Goal: Task Accomplishment & Management: Manage account settings

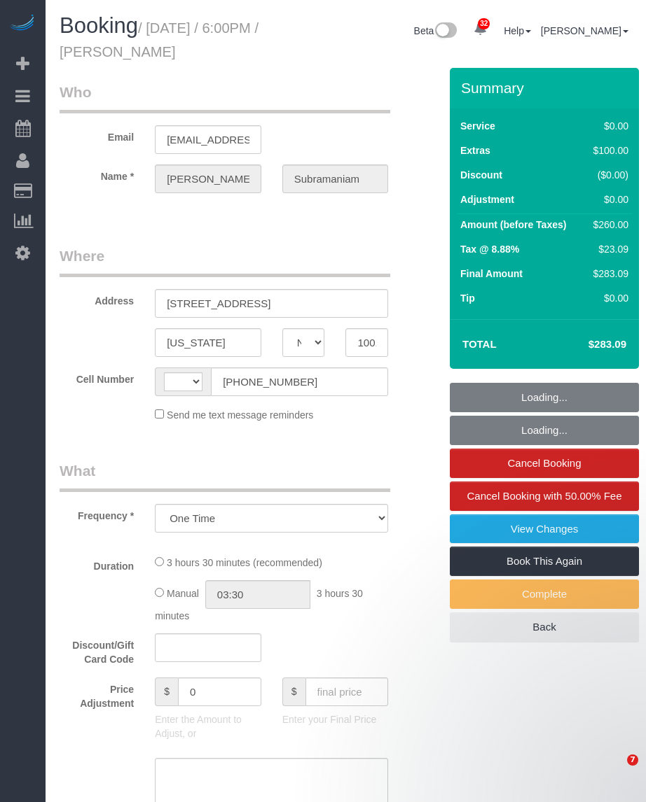
select select "NY"
select select "spot1"
select select "number:89"
select select "number:79"
select select "number:15"
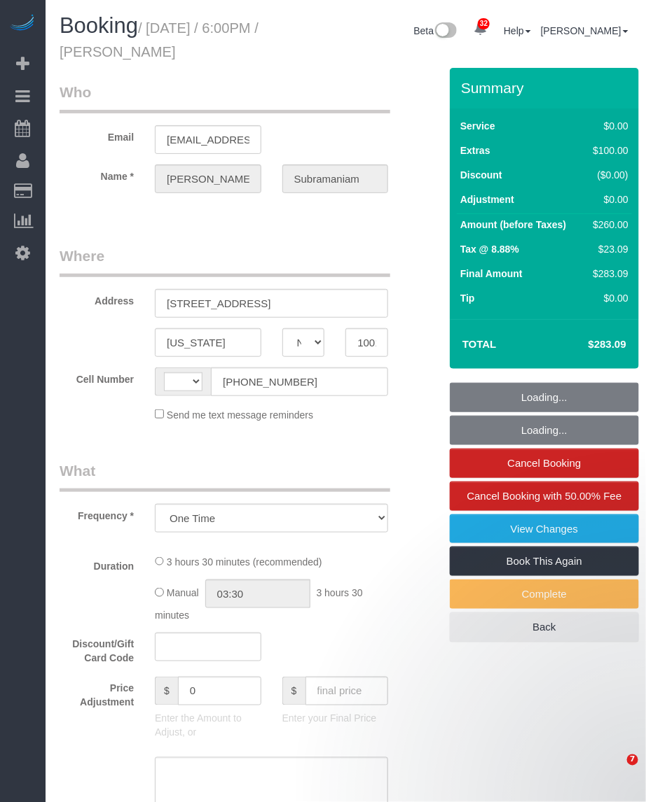
select select "number:5"
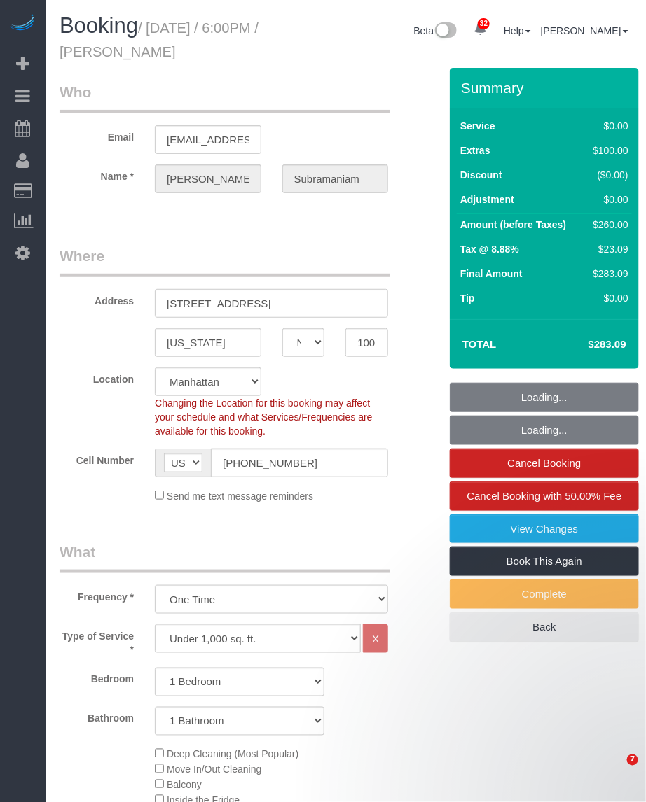
select select "string:US"
select select "object:1452"
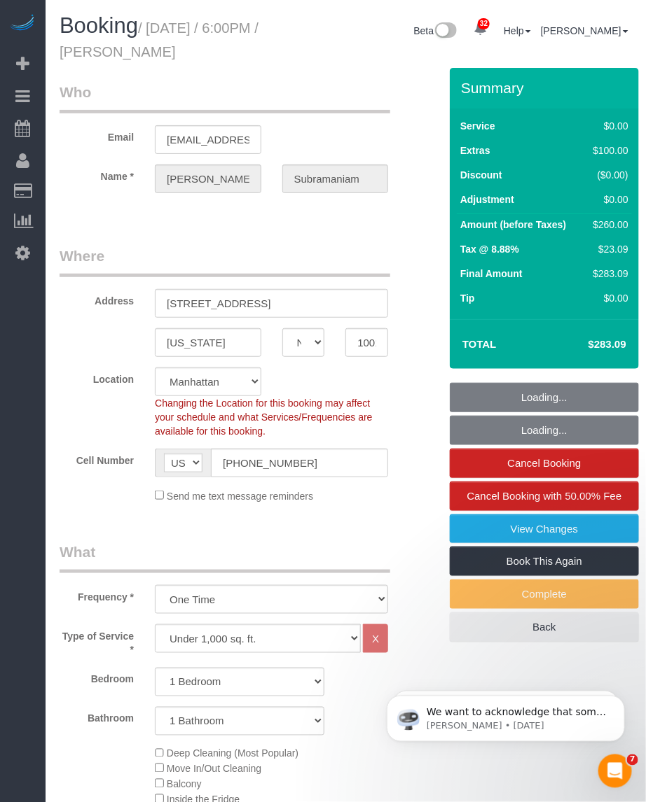
select select "1"
select select "string:stripe-pm_1RcxrR4VGloSiKo700FPOoNV"
drag, startPoint x: 154, startPoint y: 25, endPoint x: 285, endPoint y: 51, distance: 133.5
click at [285, 51] on h1 "Booking / October 02, 2025 / 6:00PM / Prashanthi Subramaniam" at bounding box center [173, 38] width 226 height 48
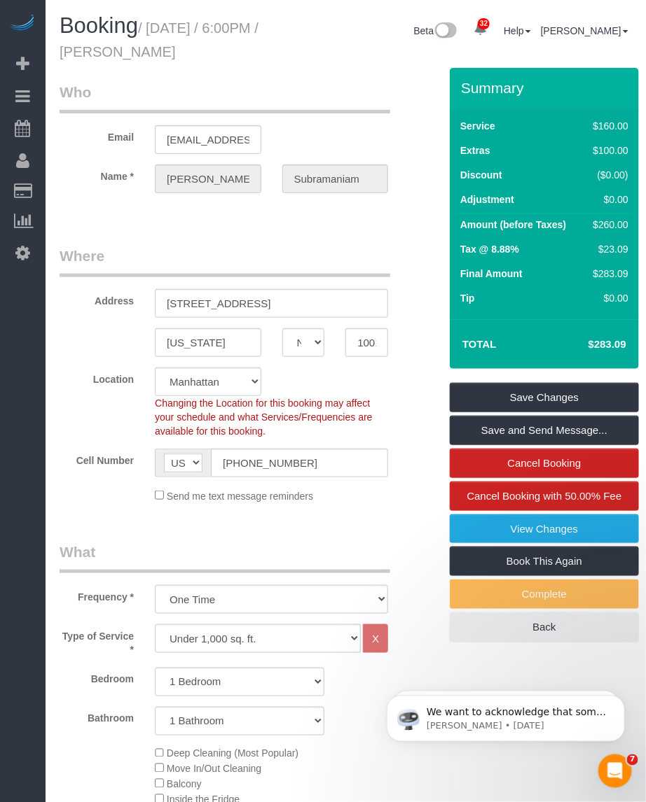
copy small "October 02, 2025 / 6:00PM / Prashanthi Subramaniam"
click at [173, 32] on small "/ October 02, 2025 / 6:00PM / Prashanthi Subramaniam" at bounding box center [159, 39] width 199 height 39
drag, startPoint x: 153, startPoint y: 29, endPoint x: 281, endPoint y: 46, distance: 129.9
click at [281, 46] on h1 "Booking / October 02, 2025 / 6:00PM / Prashanthi Subramaniam" at bounding box center [173, 38] width 226 height 48
copy small "October 02, 2025 / 6:00PM / Prashanthi Subramaniam"
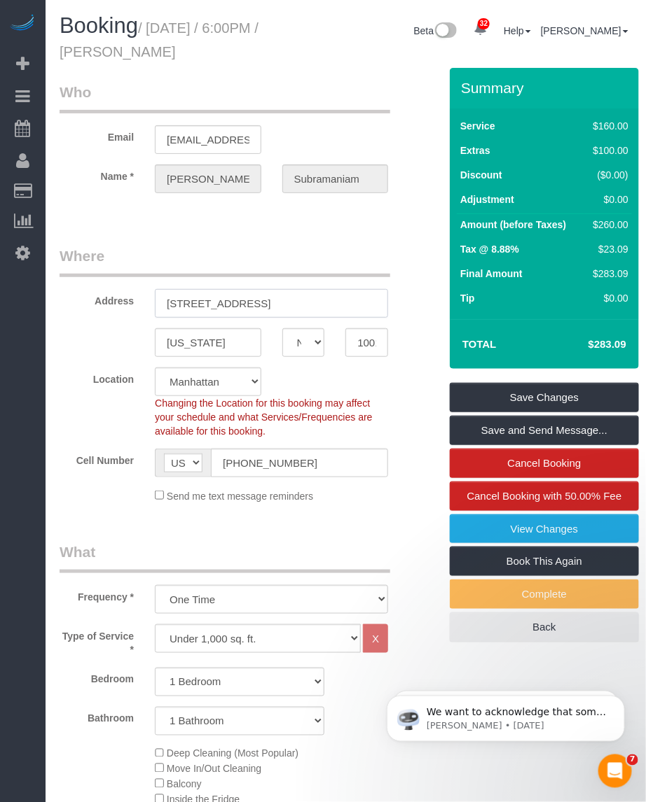
drag, startPoint x: 307, startPoint y: 299, endPoint x: 123, endPoint y: 305, distance: 184.2
click at [146, 303] on div "40 Waterside Plaza, 16M" at bounding box center [271, 303] width 254 height 29
click at [351, 344] on input "10010" at bounding box center [366, 342] width 43 height 29
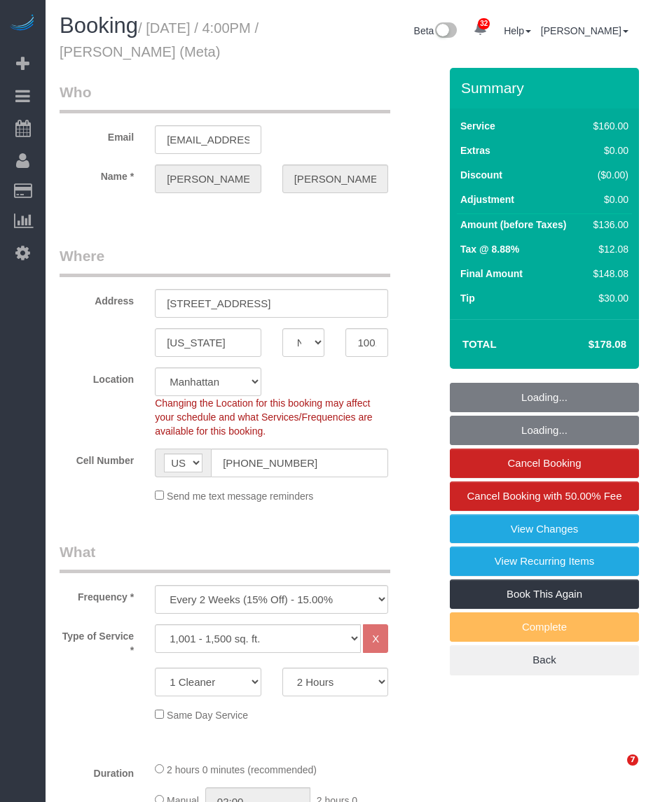
select select "NY"
select select "spot1"
select select "number:89"
select select "number:90"
select select "number:15"
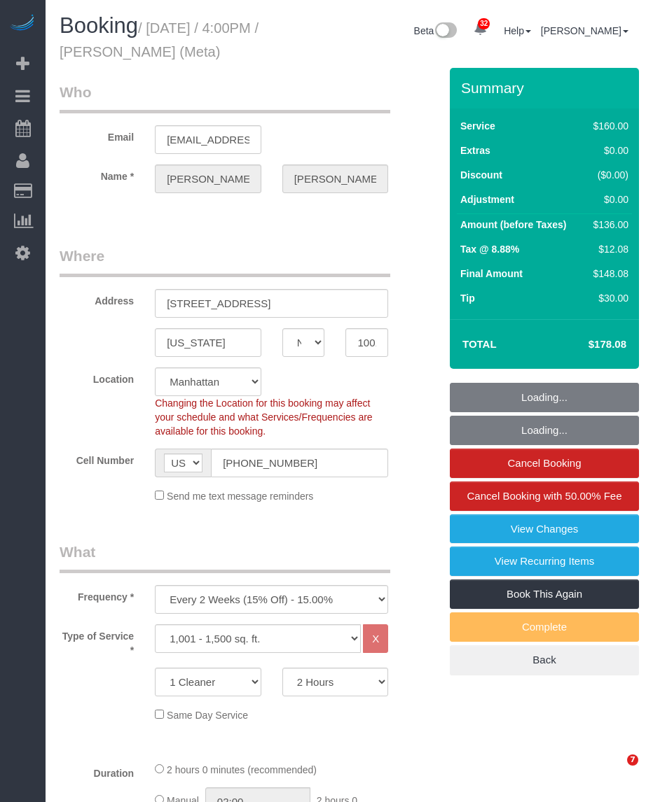
select select "number:7"
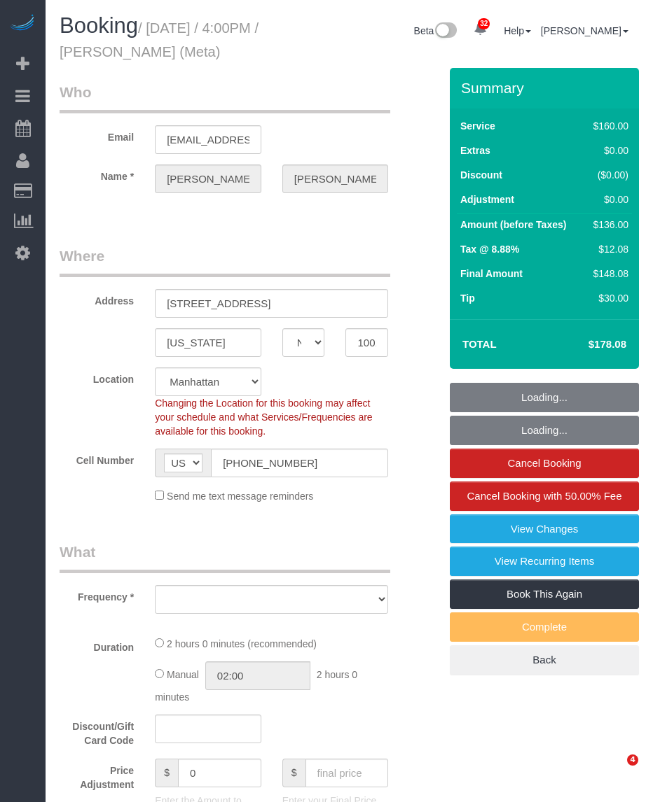
select select "NY"
select select "number:89"
select select "number:90"
select select "number:15"
select select "number:7"
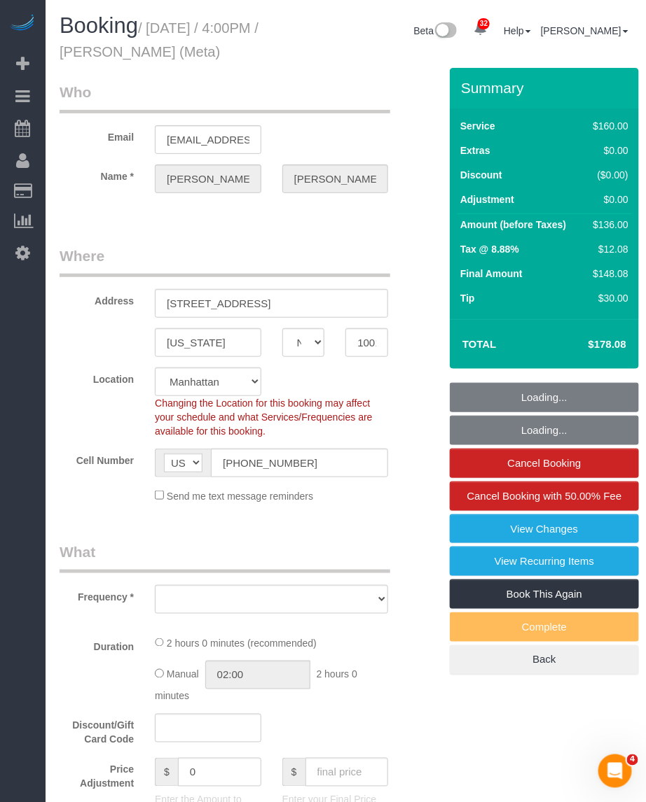
select select "string:stripe-pm_1OIdQF4VGloSiKo7VdHbKphS"
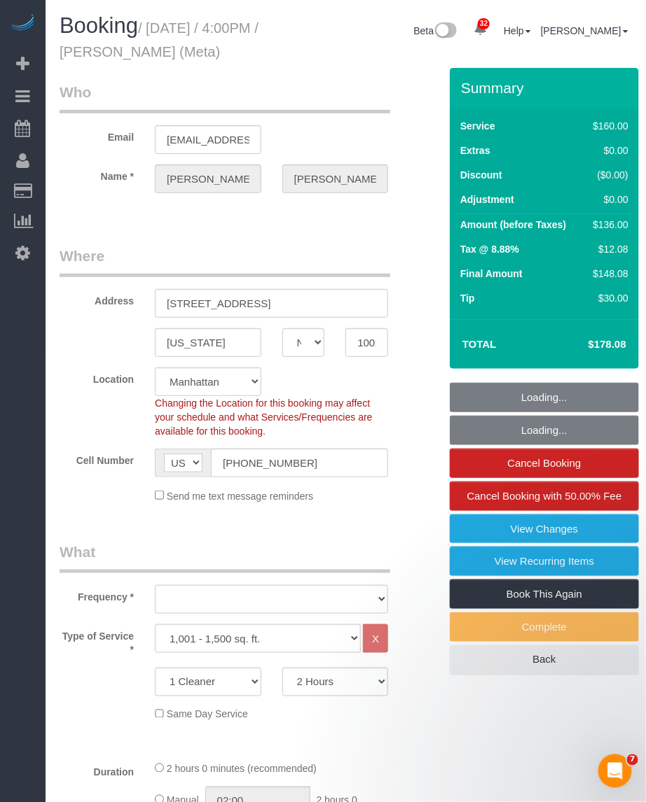
drag, startPoint x: 273, startPoint y: 53, endPoint x: 196, endPoint y: 51, distance: 77.0
click at [189, 46] on h1 "Booking / [DATE] / 4:00PM / [PERSON_NAME] (Meta)" at bounding box center [173, 38] width 226 height 48
select select "object:1432"
select select "spot1"
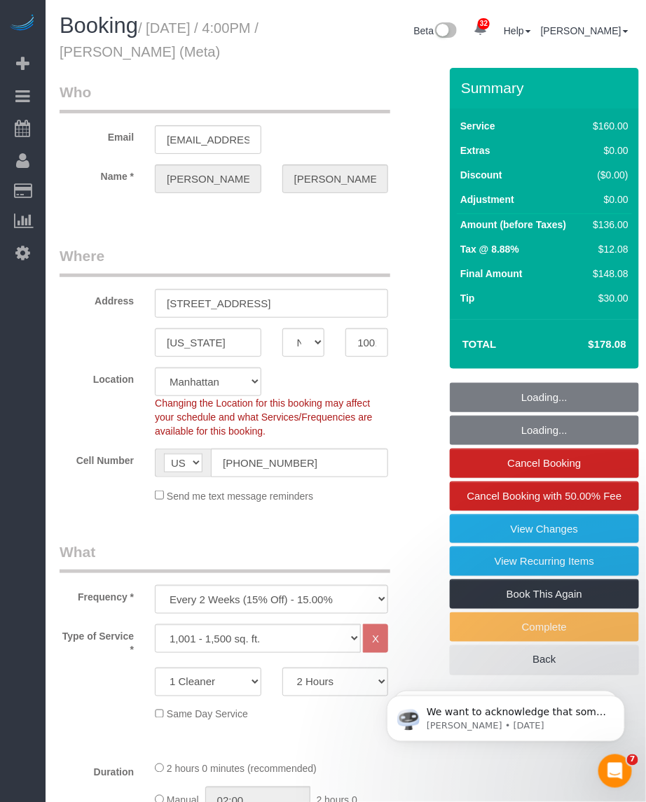
drag, startPoint x: 196, startPoint y: 51, endPoint x: 392, endPoint y: 56, distance: 196.1
click at [392, 56] on div "Booking / October 03, 2025 / 4:00PM / Robin Shanholtz (Meta) Beta 32 Your Notif…" at bounding box center [345, 41] width 593 height 54
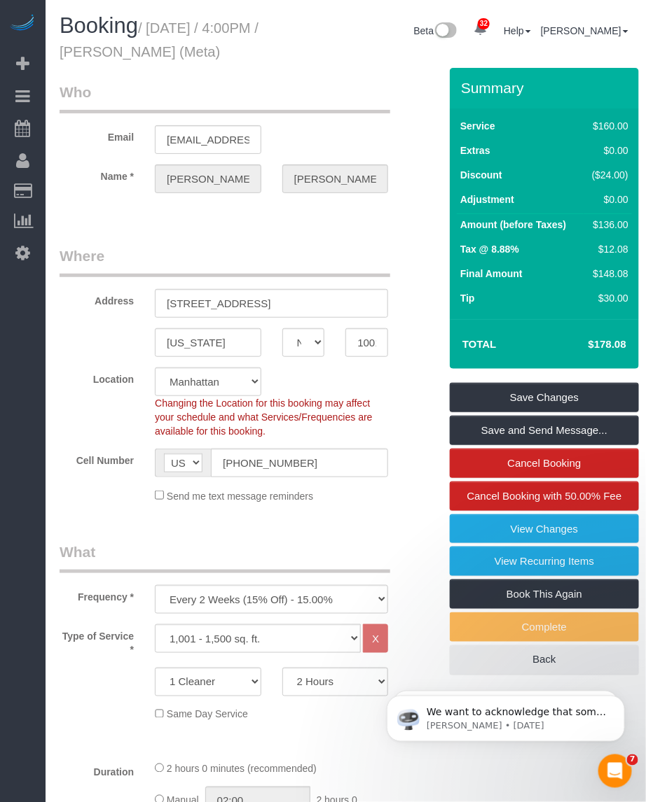
drag, startPoint x: 168, startPoint y: 34, endPoint x: 167, endPoint y: 64, distance: 30.1
click at [151, 22] on small "/ October 03, 2025 / 4:00PM / Robin Shanholtz (Meta)" at bounding box center [159, 39] width 199 height 39
copy small "October 03, 2025 / 4:00PM / Robin Shanholtz"
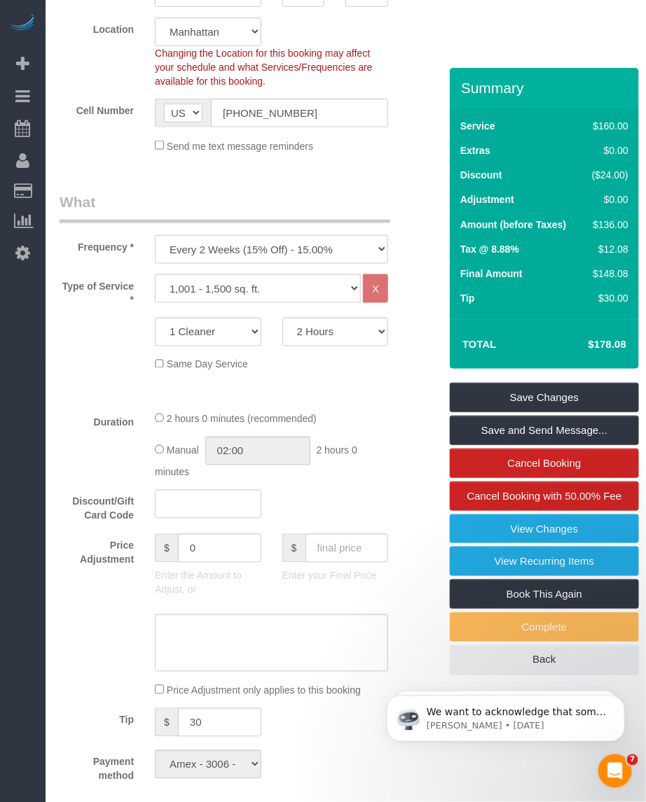
scroll to position [175, 0]
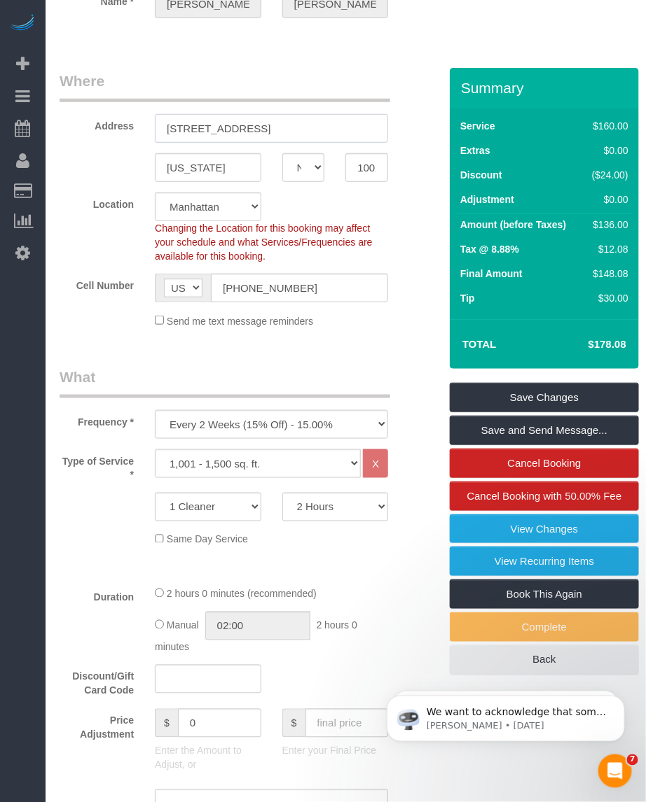
click at [207, 124] on input "340 W 19th Street APT 14" at bounding box center [271, 128] width 233 height 29
click at [214, 132] on input "340 W 19th Street APT 14" at bounding box center [271, 128] width 233 height 29
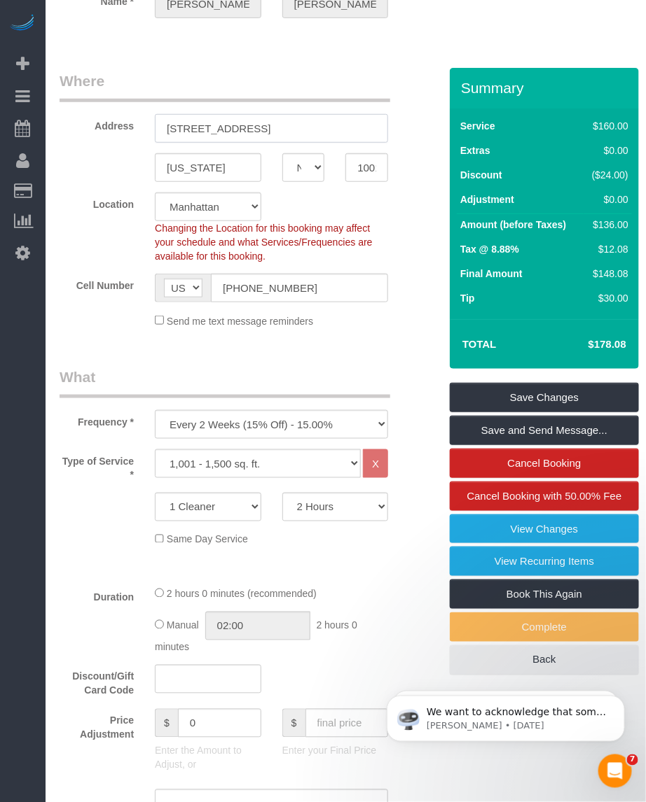
click at [214, 132] on input "340 W 19th Street APT 14" at bounding box center [271, 128] width 233 height 29
click at [179, 169] on input "New York" at bounding box center [208, 167] width 106 height 29
click at [363, 165] on input "10011" at bounding box center [366, 167] width 43 height 29
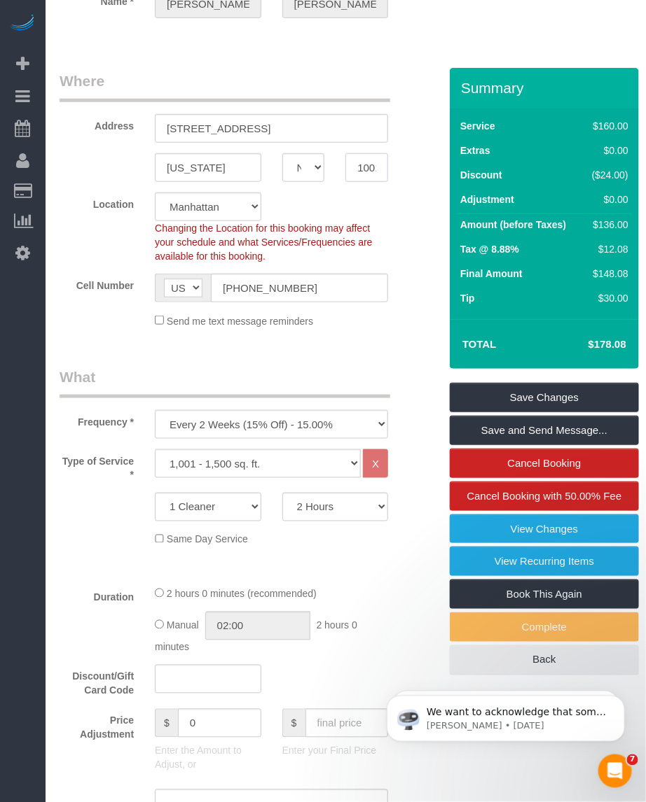
click at [363, 165] on input "10011" at bounding box center [366, 167] width 43 height 29
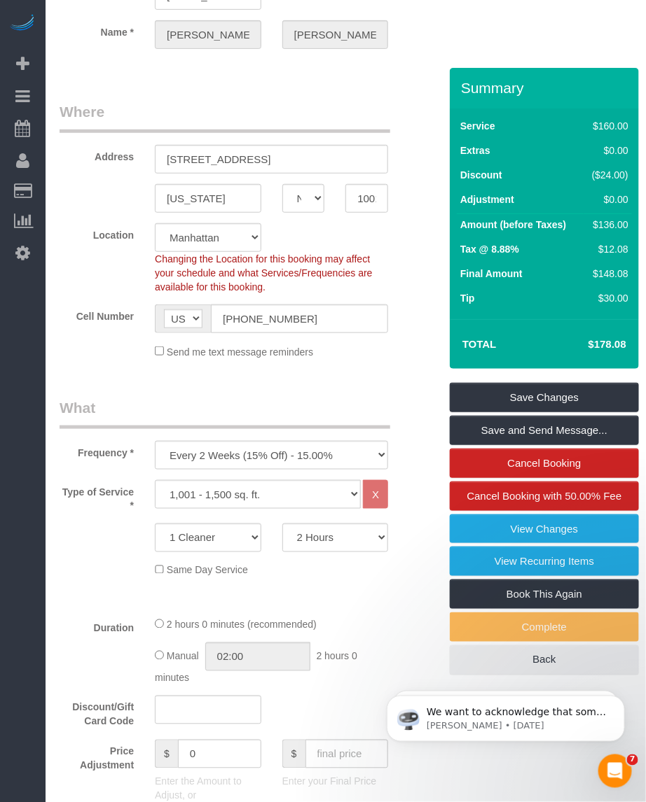
scroll to position [0, 0]
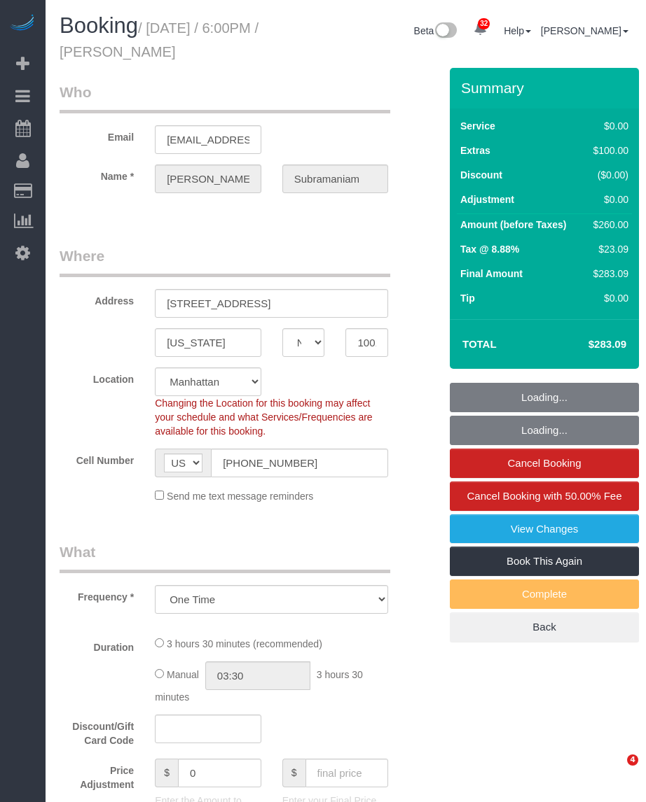
select select "NY"
select select "number:89"
select select "number:79"
select select "number:15"
select select "number:5"
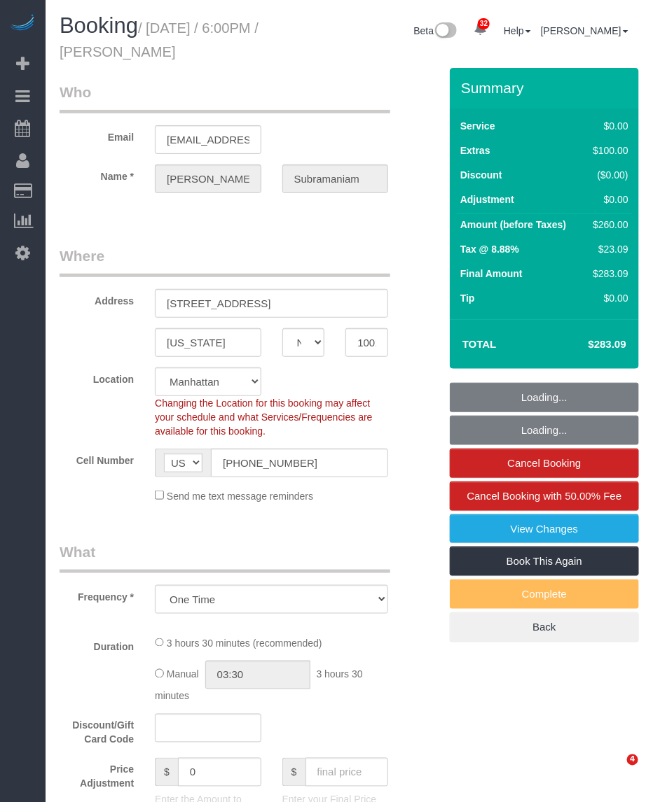
select select "object:1064"
select select "string:stripe-pm_1RcxrR4VGloSiKo700FPOoNV"
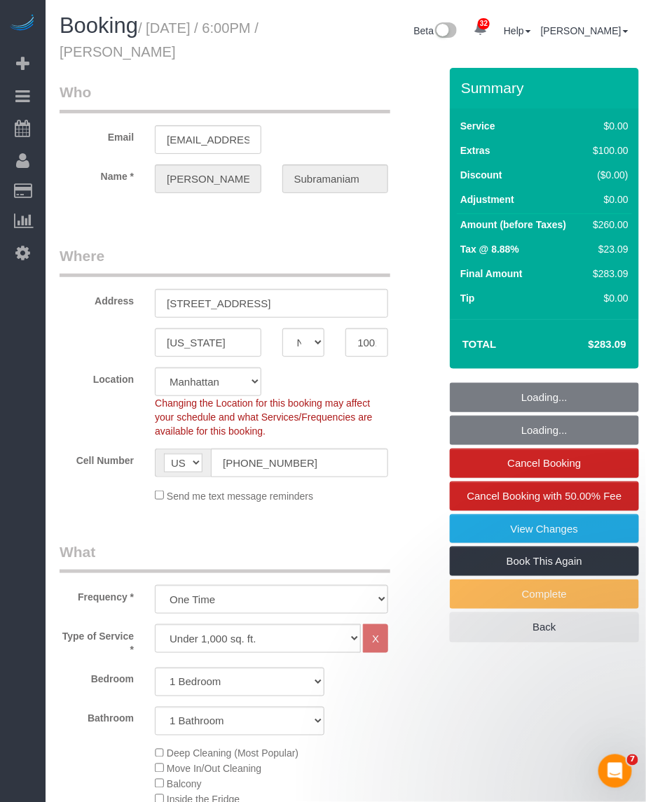
select select "spot1"
select select "1"
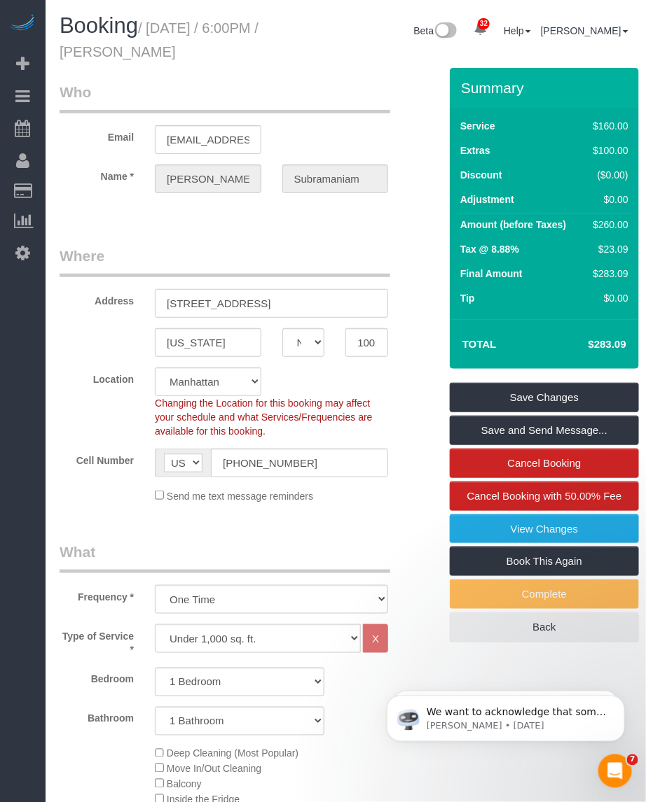
drag, startPoint x: 310, startPoint y: 302, endPoint x: 148, endPoint y: 303, distance: 161.7
click at [148, 303] on div "40 Waterside Plaza, 16M" at bounding box center [271, 303] width 254 height 29
click at [370, 347] on input "10010" at bounding box center [366, 342] width 43 height 29
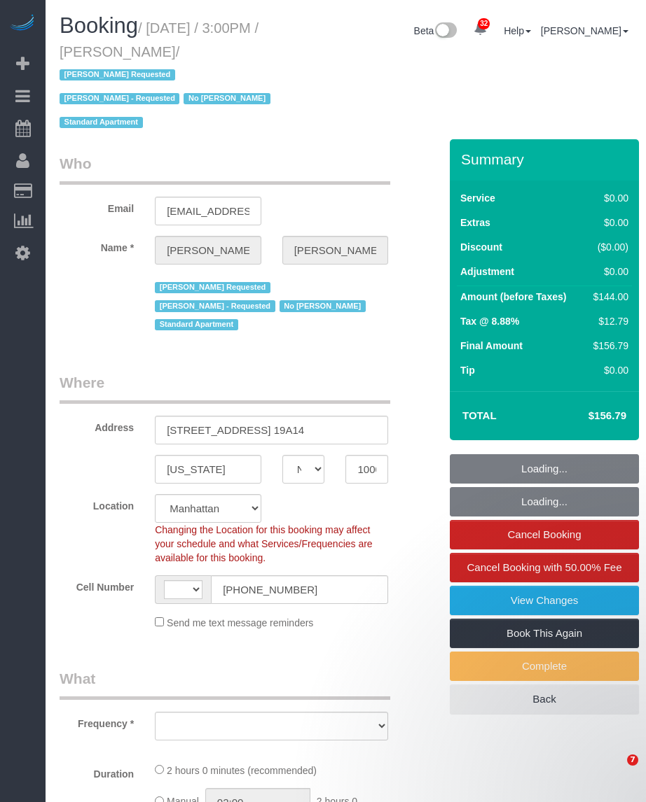
select select "NY"
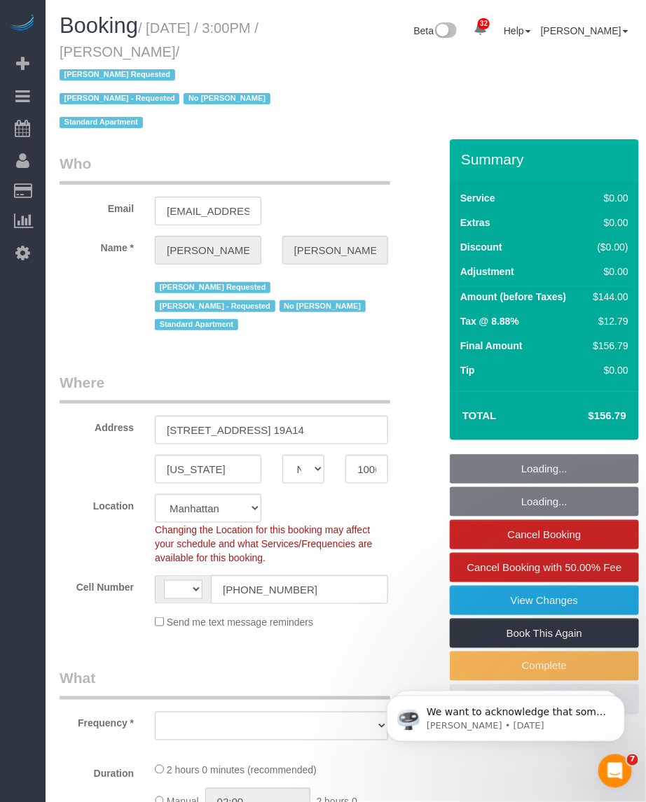
select select "string:[GEOGRAPHIC_DATA]"
select select "number:89"
select select "number:90"
select select "number:15"
select select "number:5"
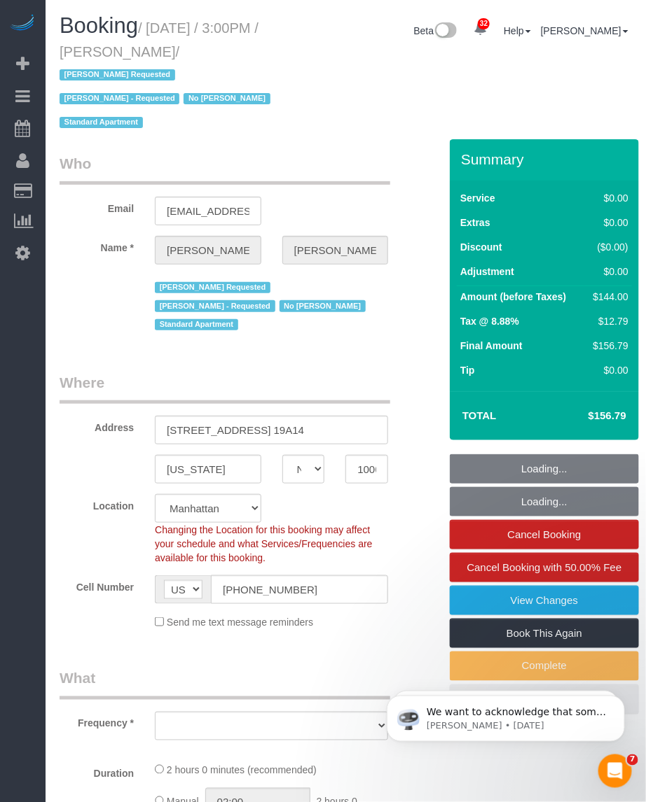
select select "1"
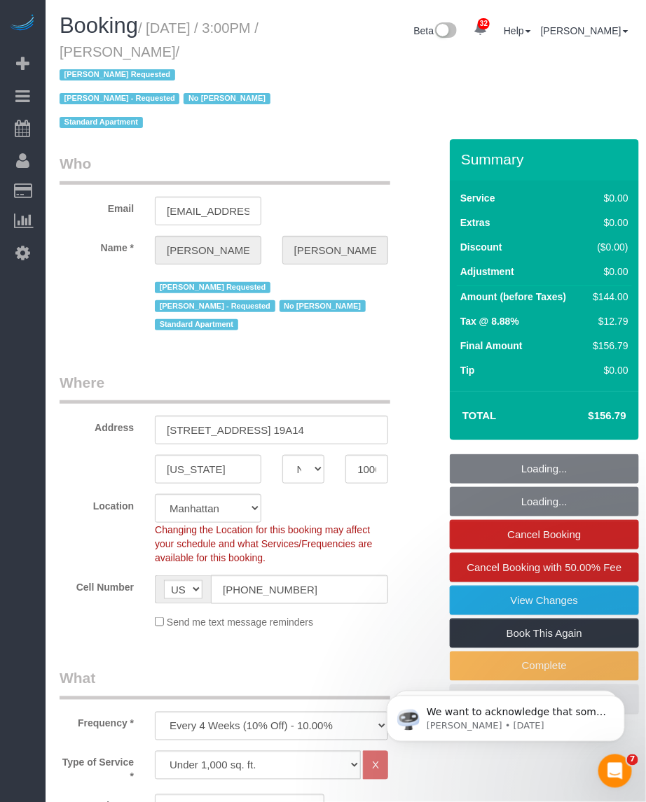
select select "object:1085"
select select "string:stripe-pm_1RTwsW4VGloSiKo7Xo9CQ1gS"
select select "object:1512"
select select "spot1"
select select "1"
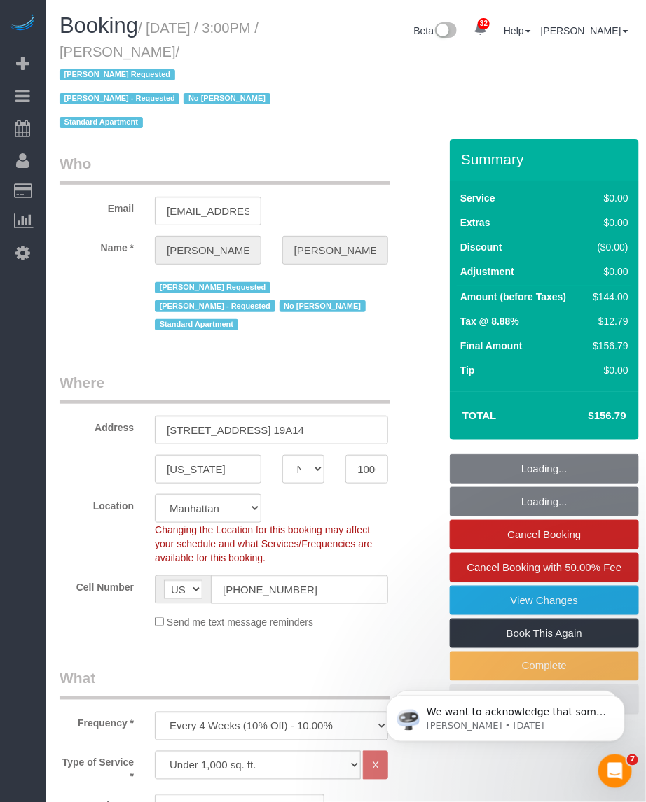
drag, startPoint x: 132, startPoint y: 48, endPoint x: 207, endPoint y: 53, distance: 75.1
click at [207, 53] on small "/ October 02, 2025 / 3:00PM / Amelia Palmer / Isabella Simplicio Requested Marl…" at bounding box center [167, 75] width 215 height 111
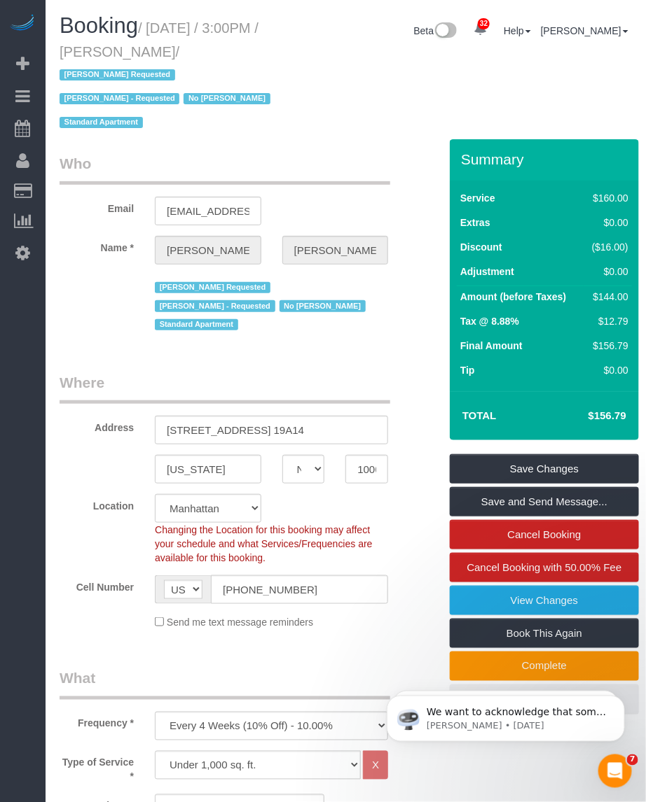
click at [210, 49] on small "/ October 02, 2025 / 3:00PM / Amelia Palmer / Isabella Simplicio Requested Marl…" at bounding box center [167, 75] width 215 height 111
copy small "October 02, 2025 / 3:00PM / Amelia Palmer"
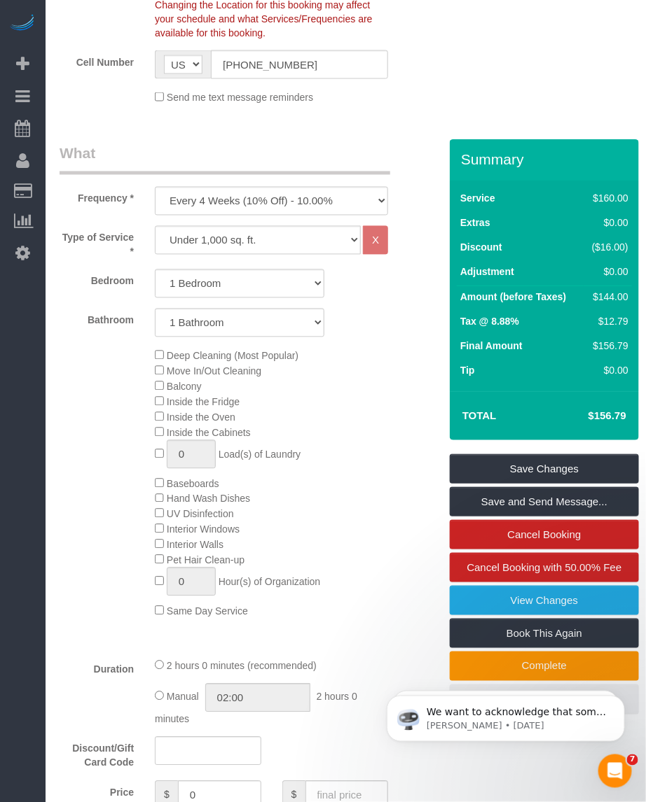
scroll to position [175, 0]
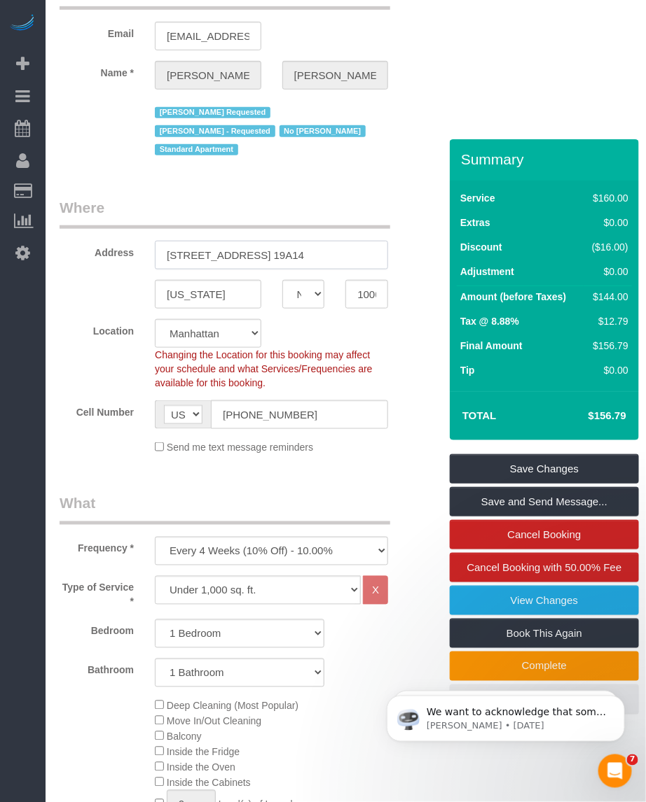
drag, startPoint x: 337, startPoint y: 253, endPoint x: 155, endPoint y: 265, distance: 182.4
click at [155, 265] on input "50 West 34th Street, Apt. 19A14" at bounding box center [271, 255] width 233 height 29
click at [358, 298] on input "10001" at bounding box center [366, 294] width 43 height 29
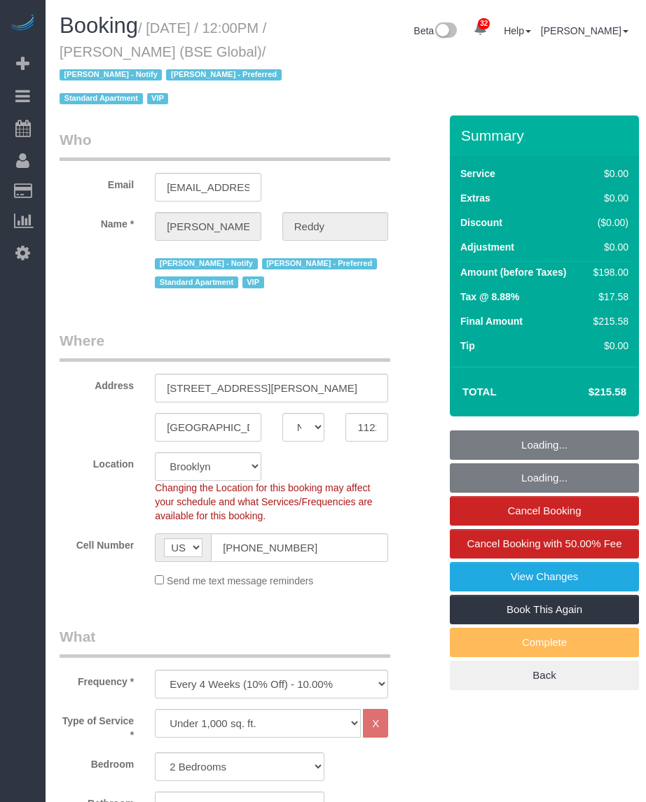
select select "NY"
select select "2"
select select "spot1"
select select "number:89"
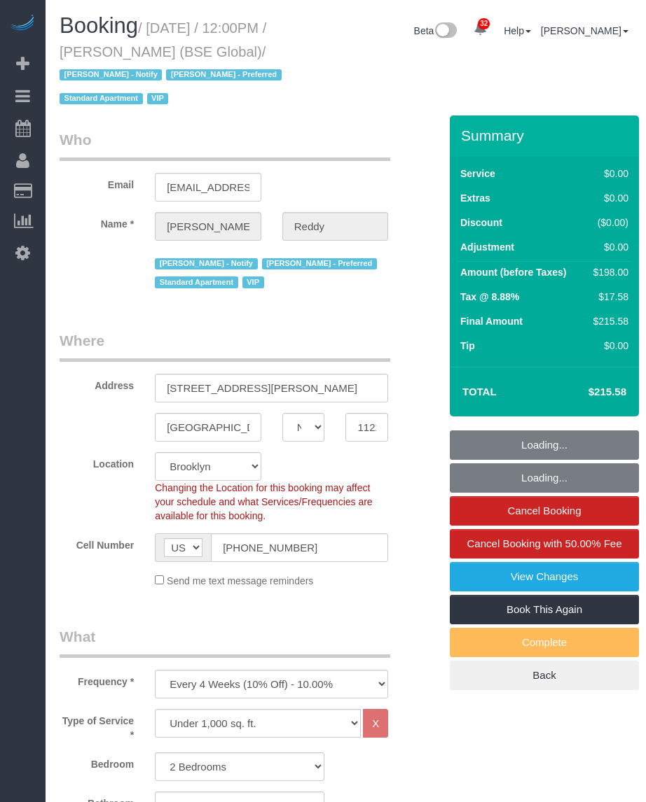
select select "number:90"
select select "number:13"
select select "number:7"
select select "11193"
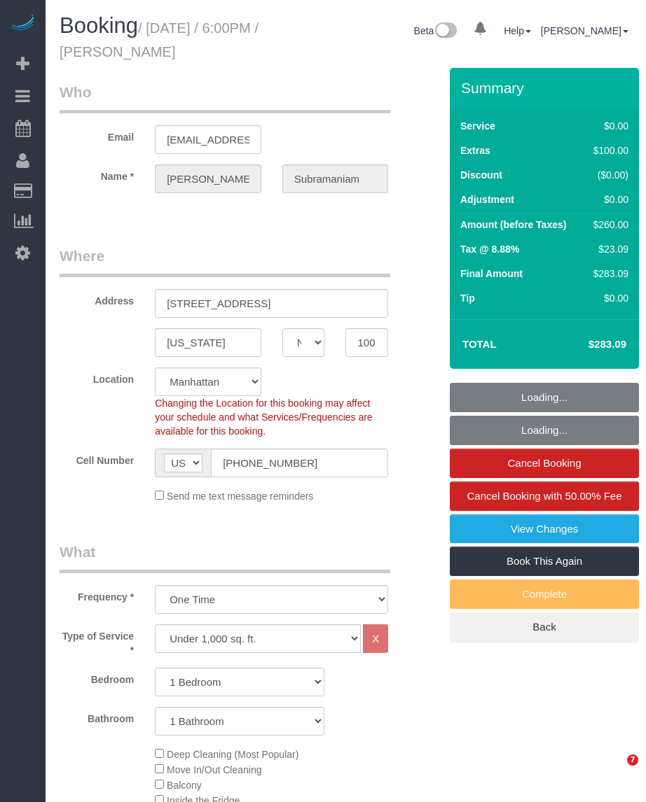
select select "NY"
select select "1"
select select "string:stripe-pm_1RcxrR4VGloSiKo700FPOoNV"
select select "spot1"
select select "number:89"
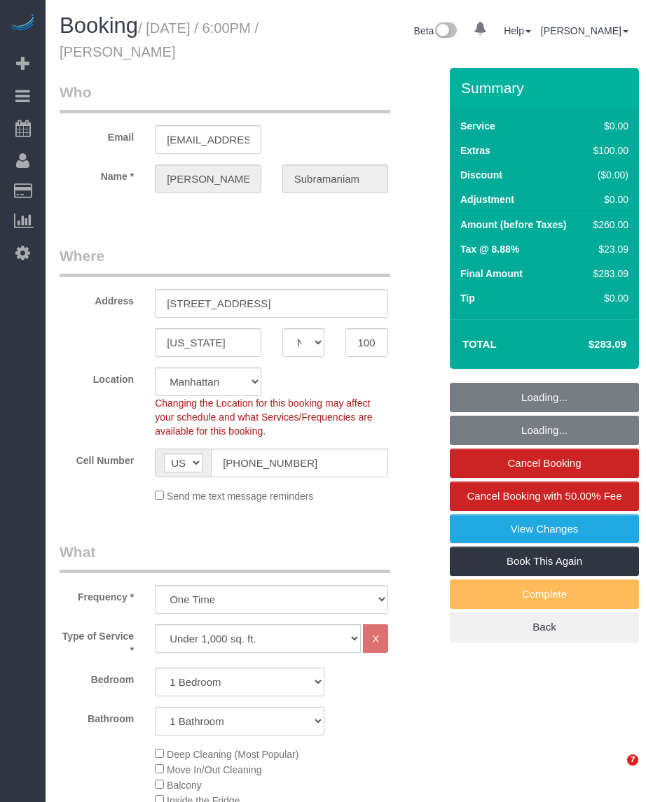
select select "number:79"
select select "number:15"
select select "number:5"
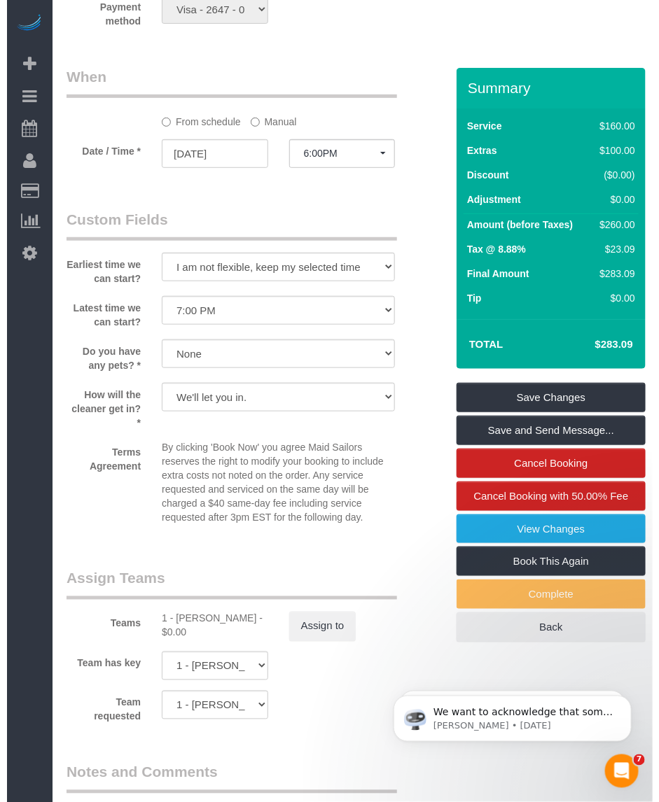
scroll to position [1575, 0]
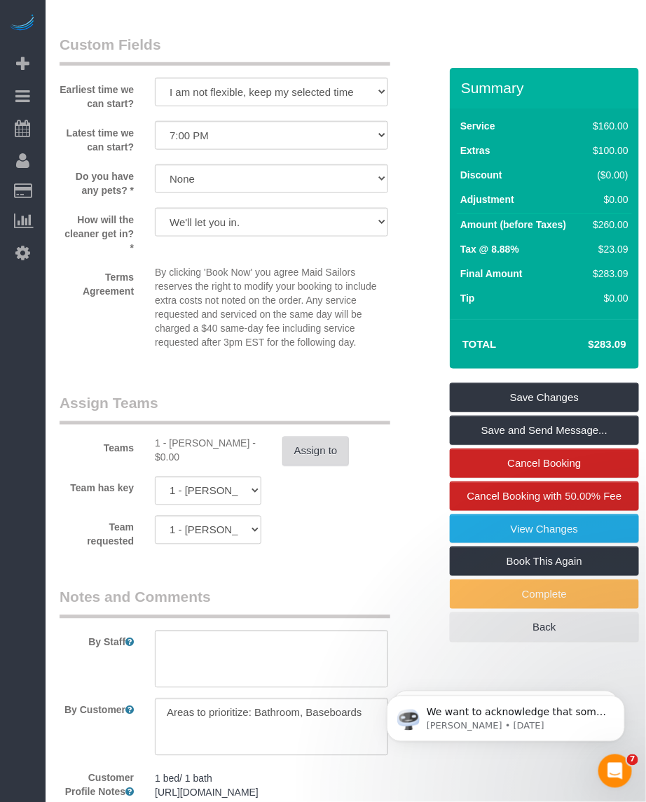
click at [316, 457] on button "Assign to" at bounding box center [315, 451] width 67 height 29
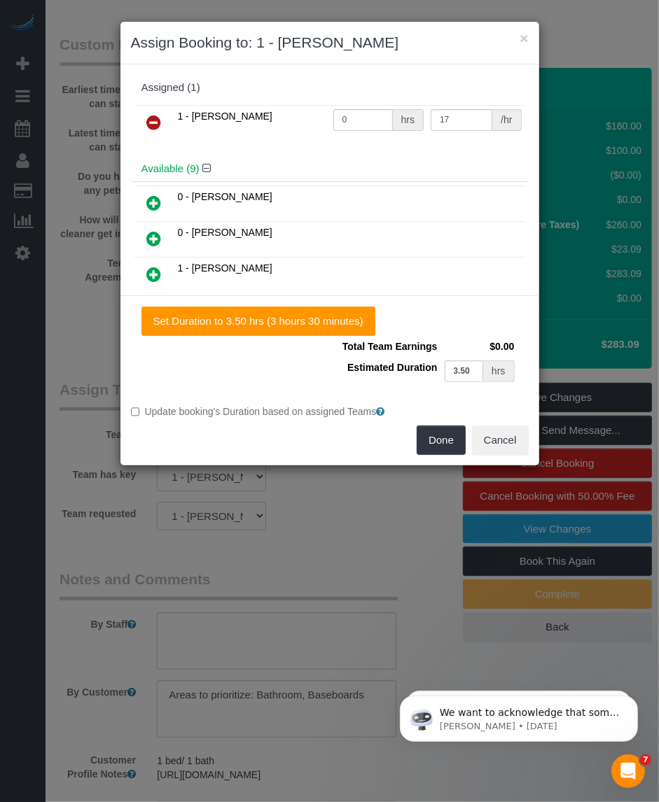
click at [152, 119] on icon at bounding box center [154, 122] width 15 height 17
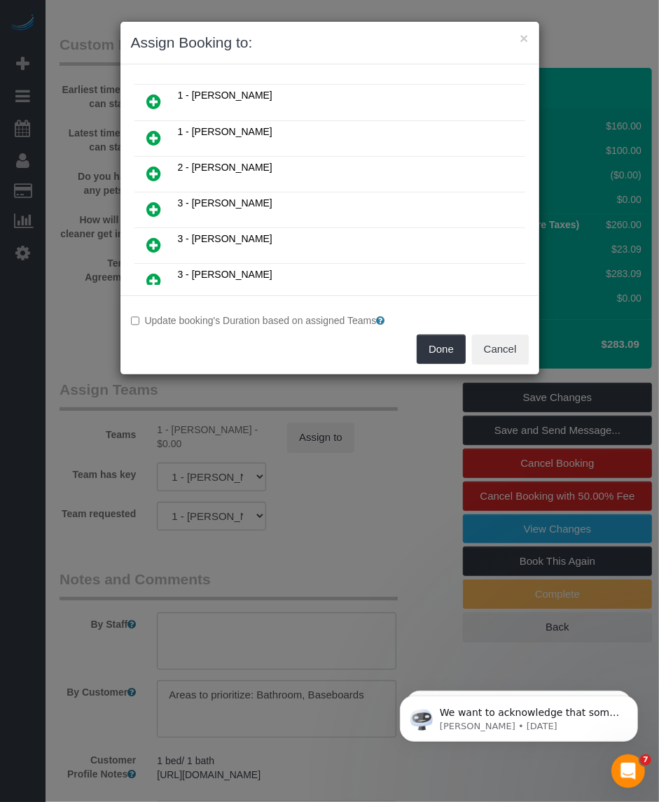
scroll to position [263, 0]
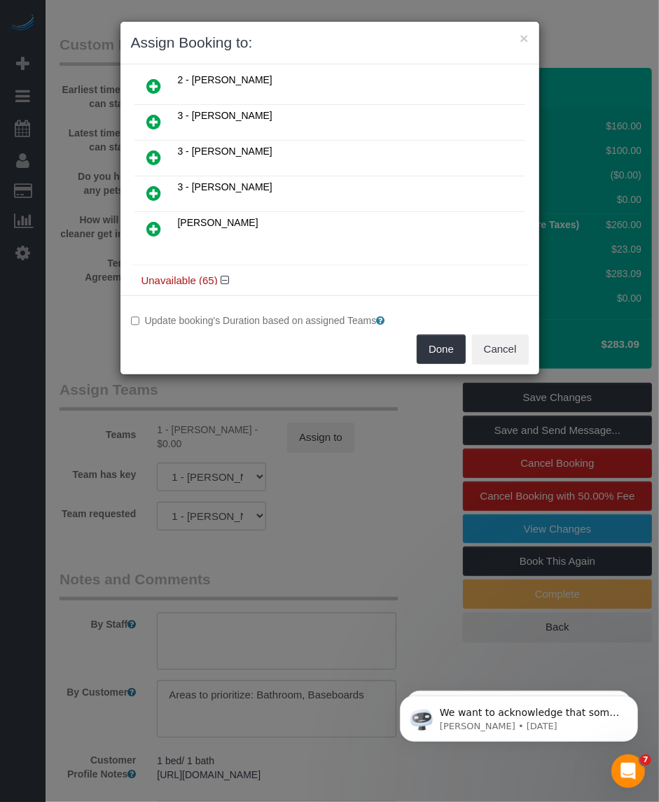
click at [156, 153] on icon at bounding box center [154, 157] width 15 height 17
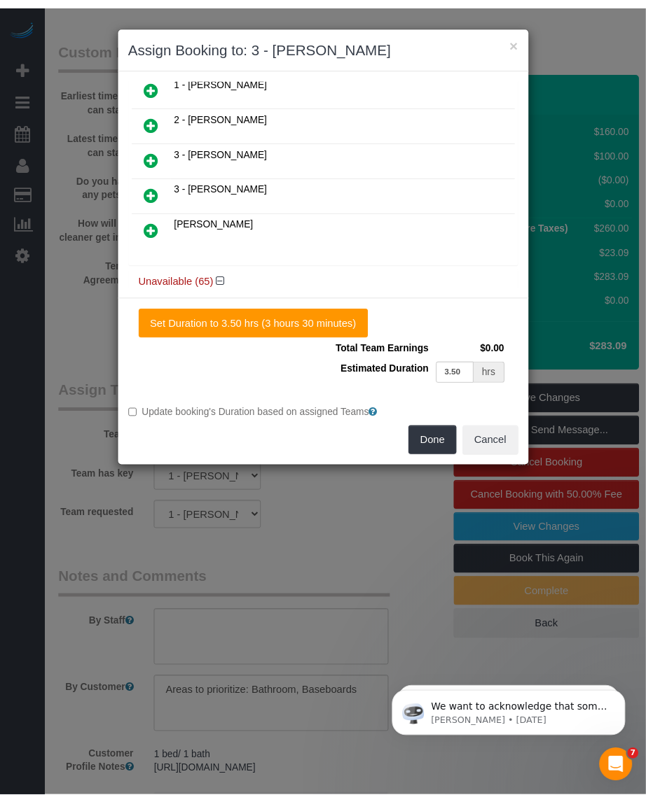
scroll to position [295, 0]
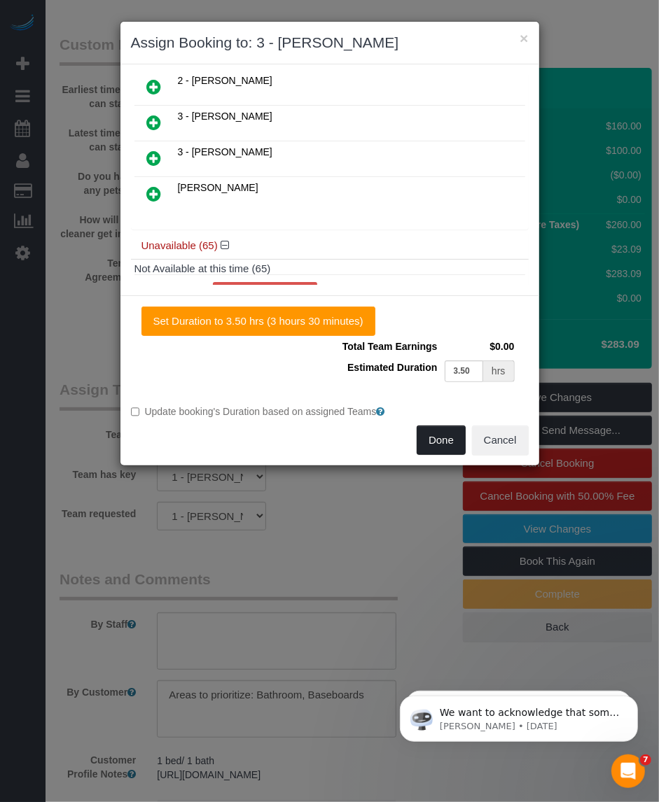
click at [443, 445] on button "Done" at bounding box center [441, 440] width 49 height 29
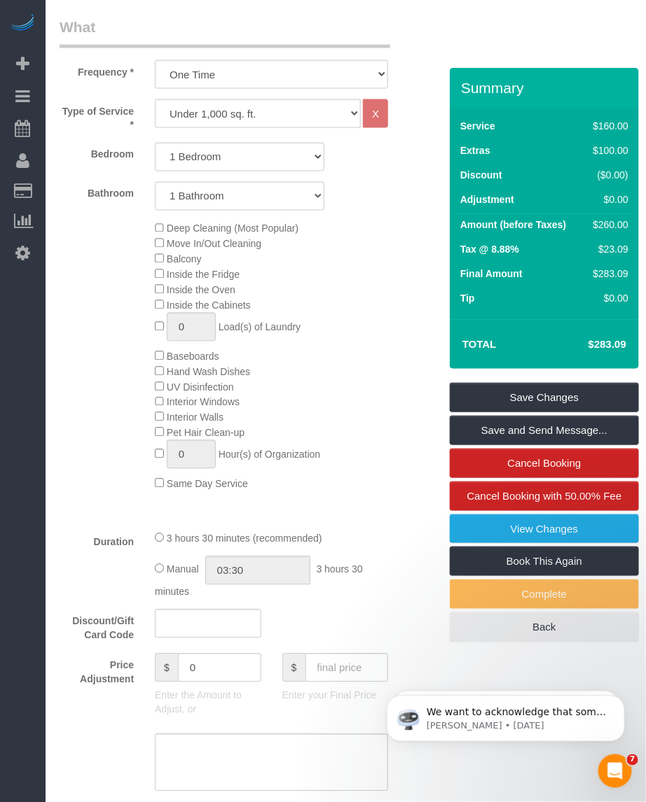
scroll to position [963, 0]
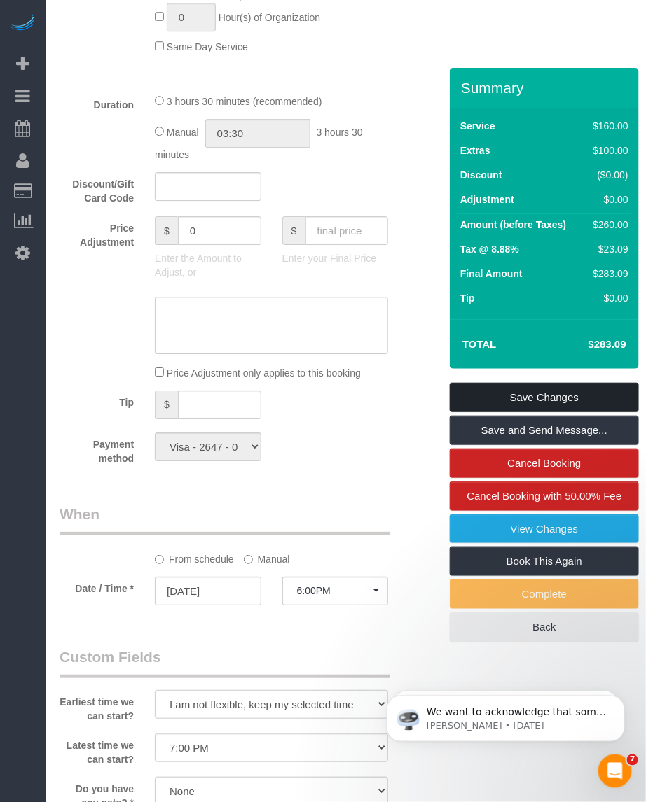
click at [492, 394] on link "Save Changes" at bounding box center [544, 397] width 189 height 29
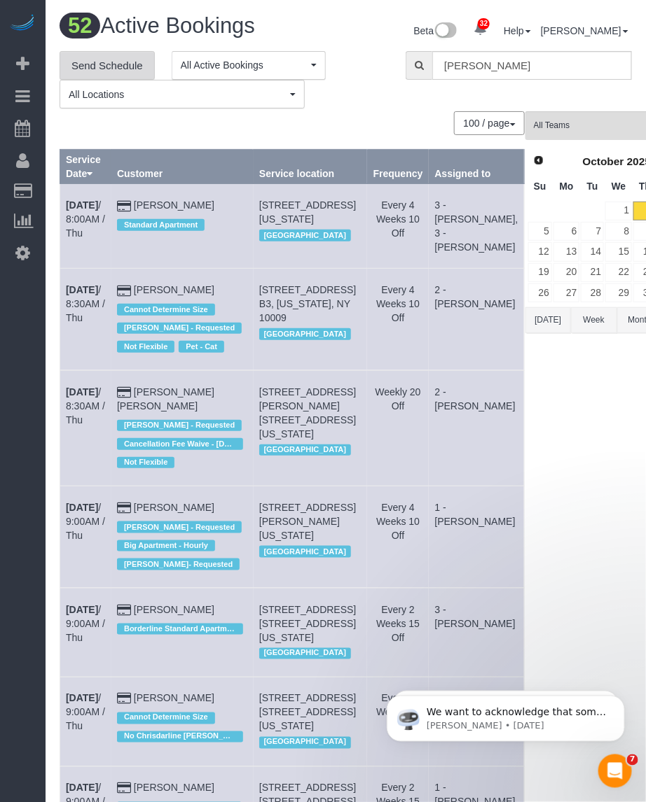
click at [90, 69] on link "Send Schedule" at bounding box center [107, 65] width 95 height 29
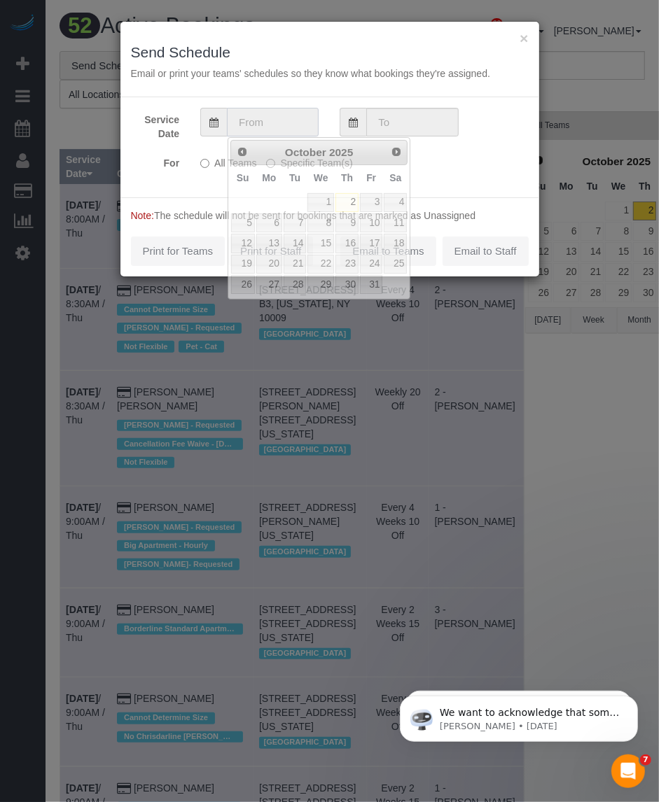
click at [257, 121] on input "text" at bounding box center [273, 122] width 92 height 29
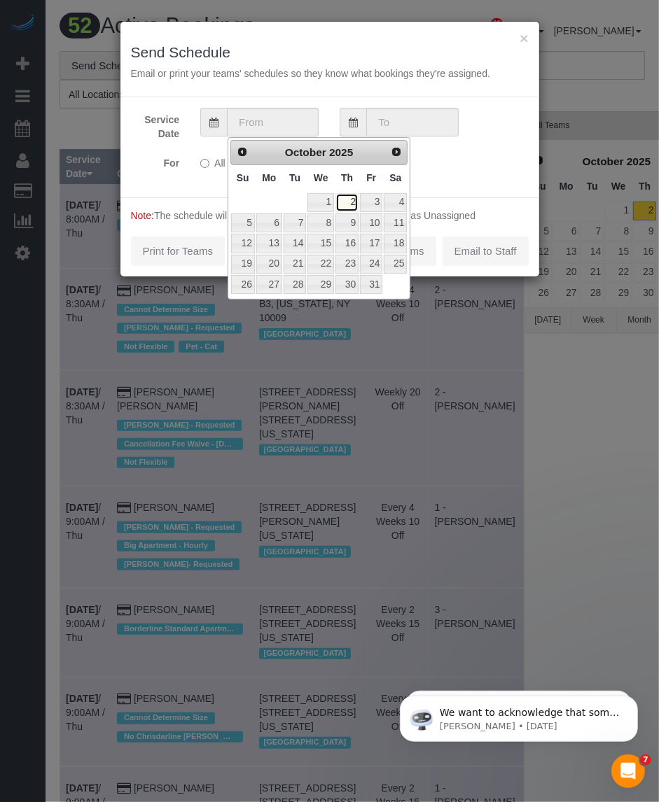
click at [349, 204] on link "2" at bounding box center [346, 202] width 23 height 19
type input "10/02/2025"
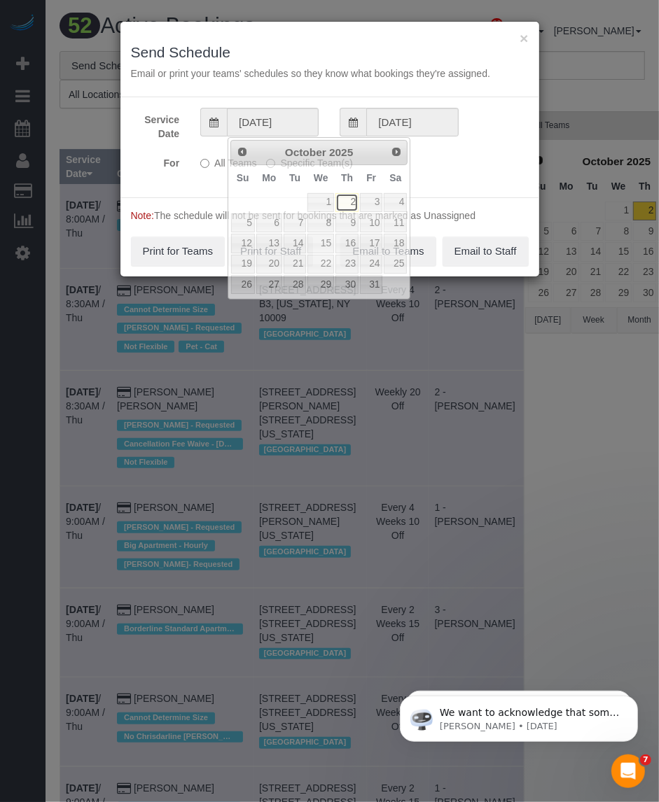
click at [349, 204] on link "2" at bounding box center [346, 202] width 23 height 19
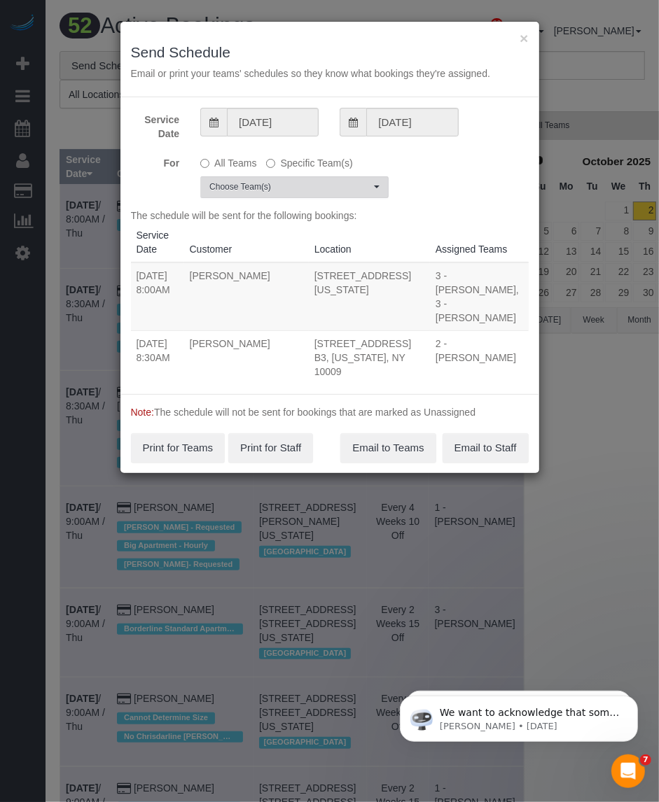
drag, startPoint x: 287, startPoint y: 196, endPoint x: 275, endPoint y: 203, distance: 13.8
click at [288, 196] on button "Choose Team(s)" at bounding box center [294, 187] width 188 height 22
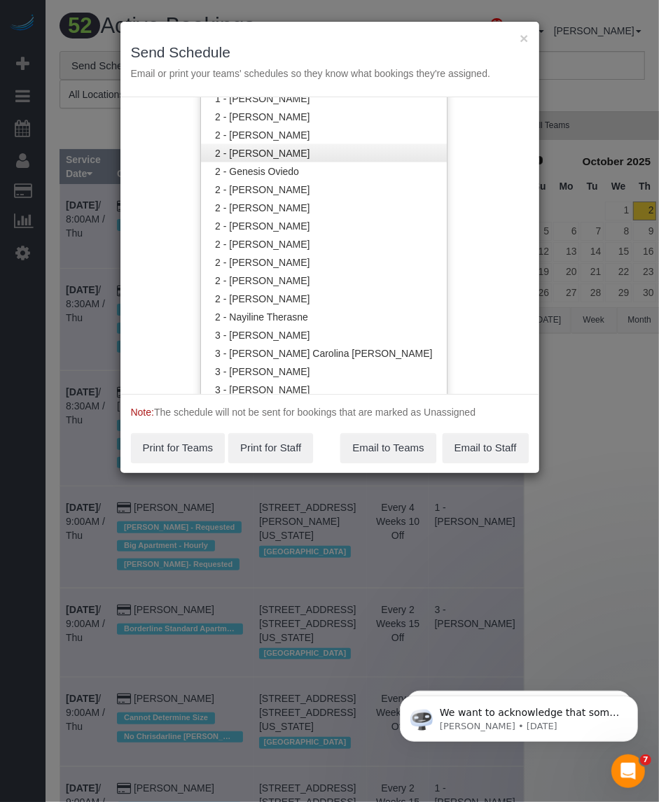
scroll to position [875, 0]
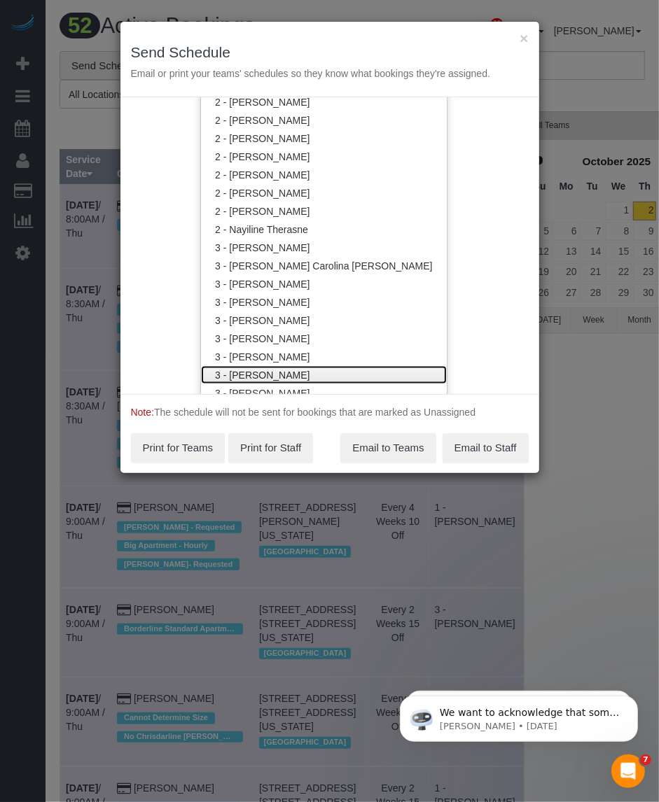
click at [238, 368] on link "3 - [PERSON_NAME]" at bounding box center [323, 375] width 245 height 18
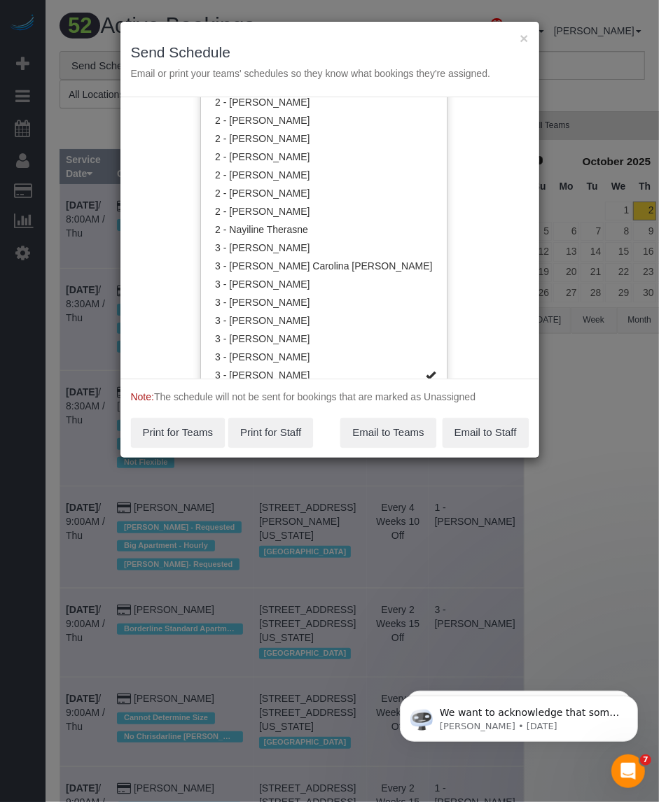
click at [510, 337] on div "Service Date 10/02/2025 10/02/2025 For All Teams Specific Team(s) 3 - Isabella …" at bounding box center [329, 237] width 419 height 281
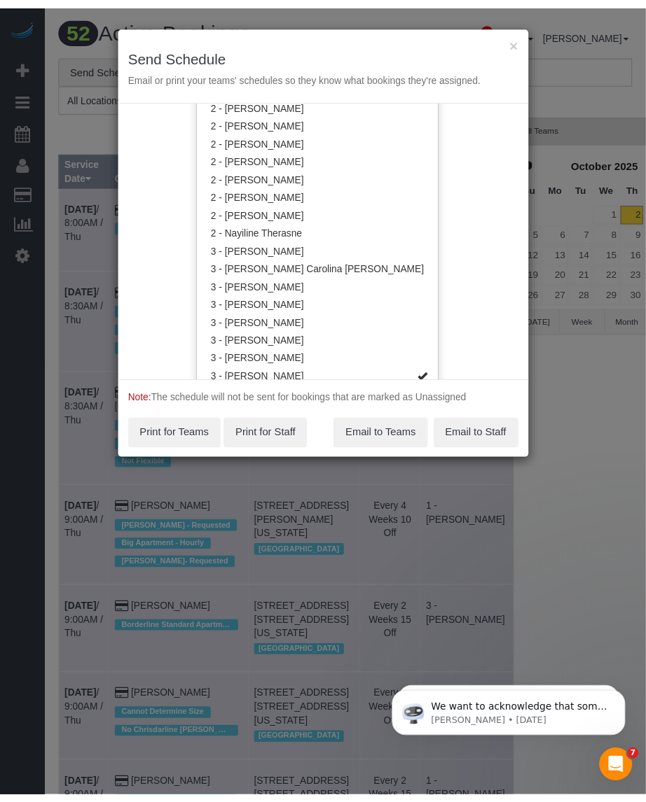
scroll to position [0, 0]
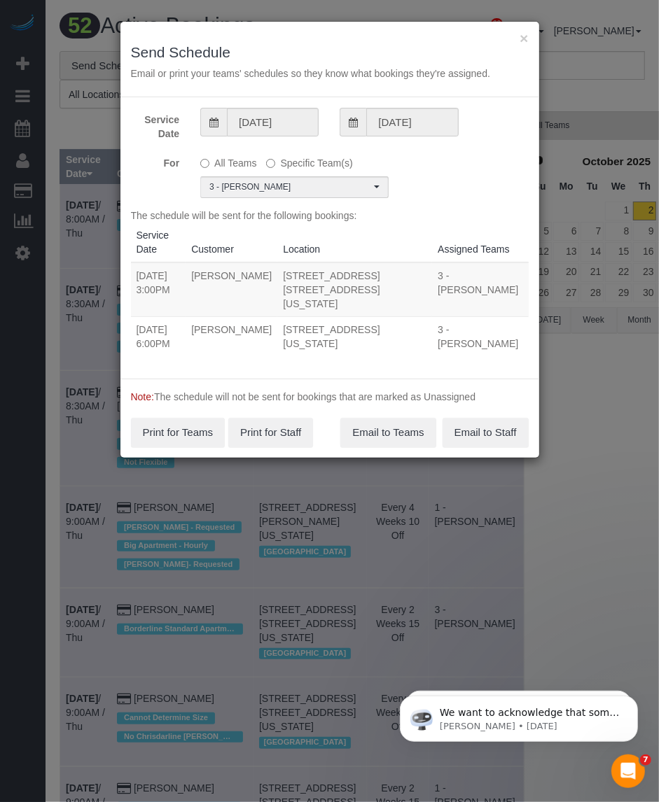
click at [357, 351] on div "The schedule will be sent for the following bookings: Service Date Customer Loc…" at bounding box center [330, 289] width 398 height 160
click at [394, 421] on button "Email to Teams" at bounding box center [387, 432] width 95 height 29
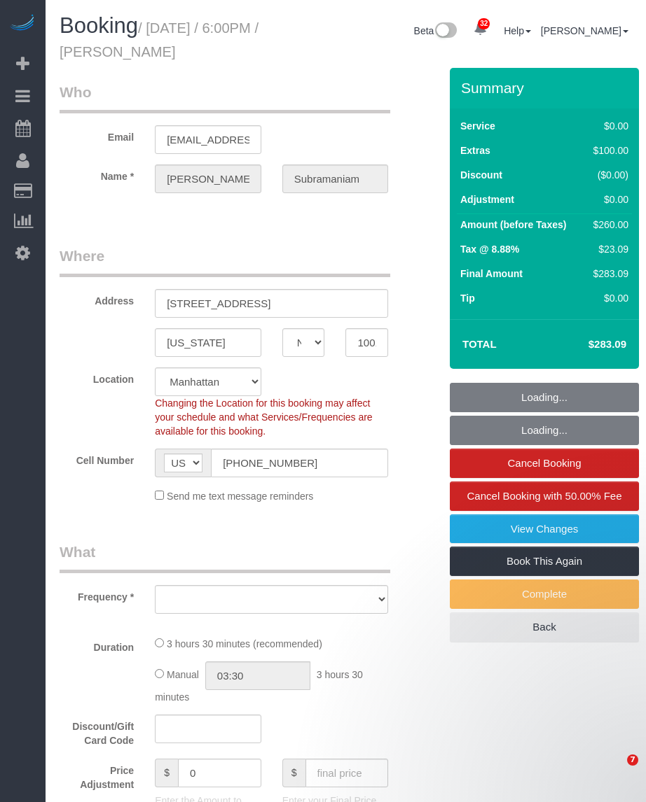
select select "NY"
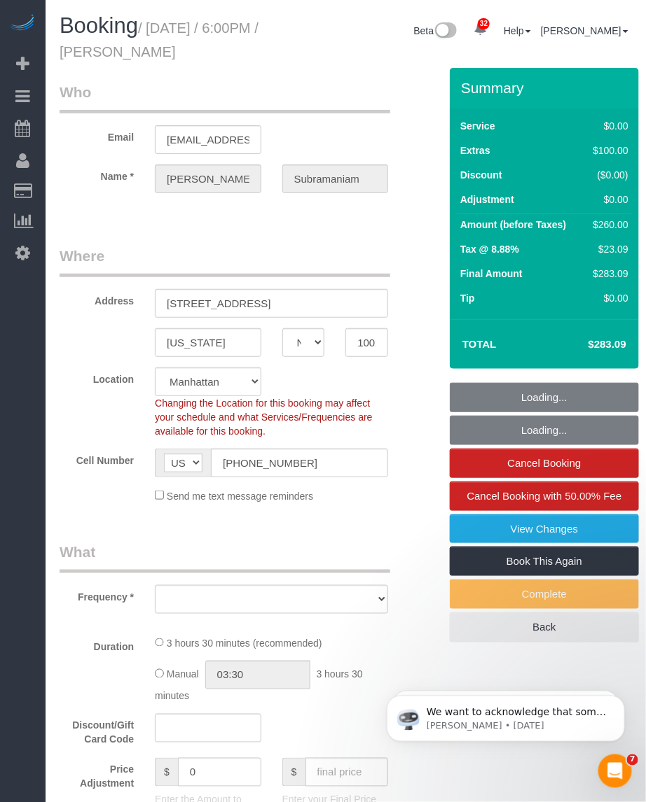
select select "string:stripe-pm_1RcxrR4VGloSiKo700FPOoNV"
select select "1"
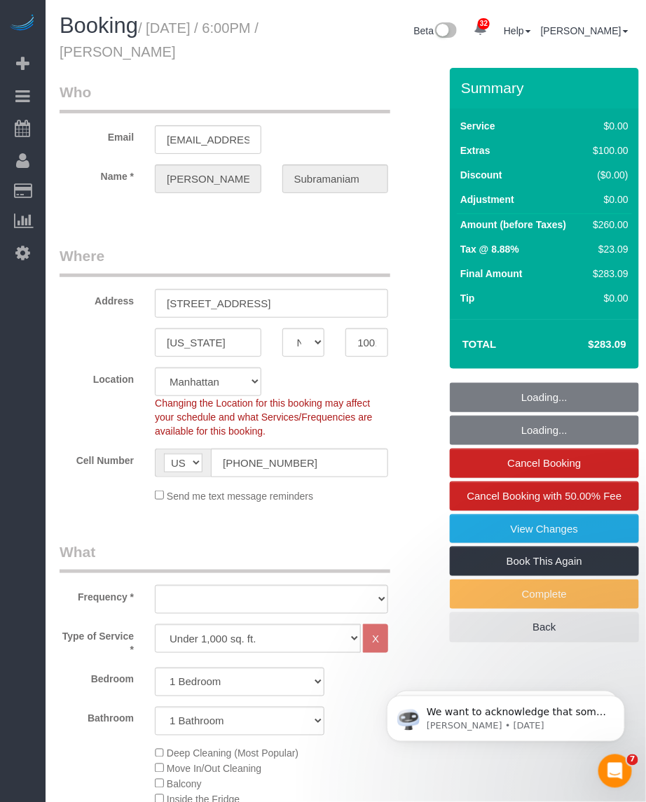
select select "spot1"
select select "number:89"
select select "number:79"
select select "number:15"
select select "number:5"
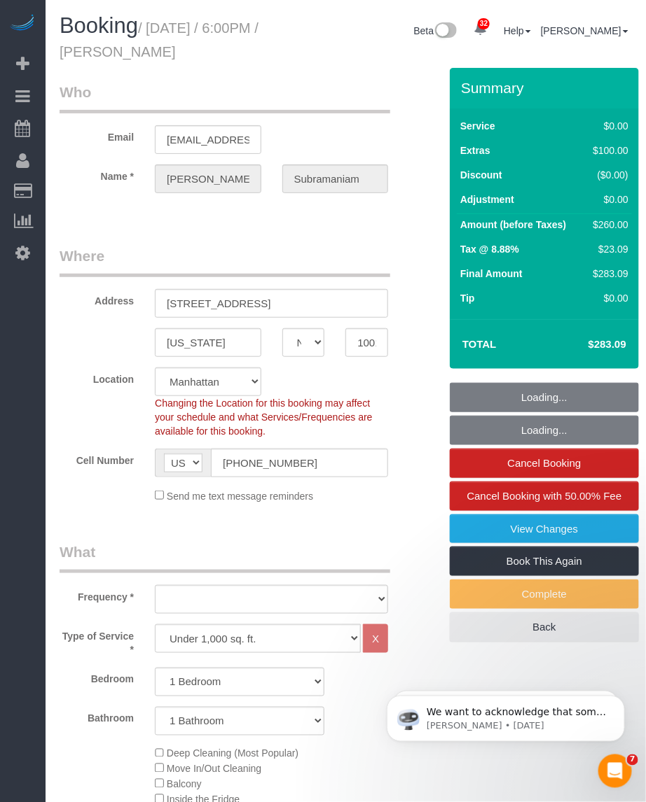
select select "1"
select select "object:1488"
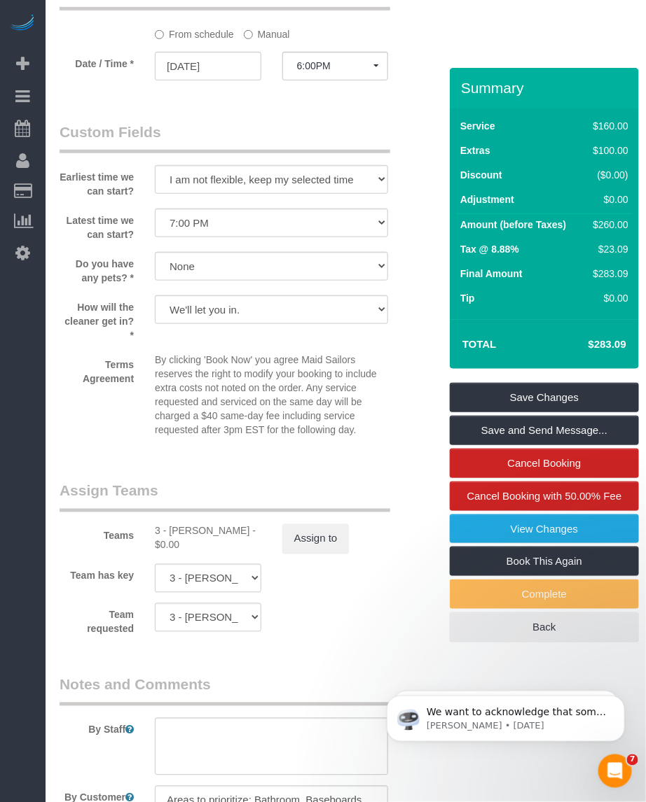
scroll to position [1575, 0]
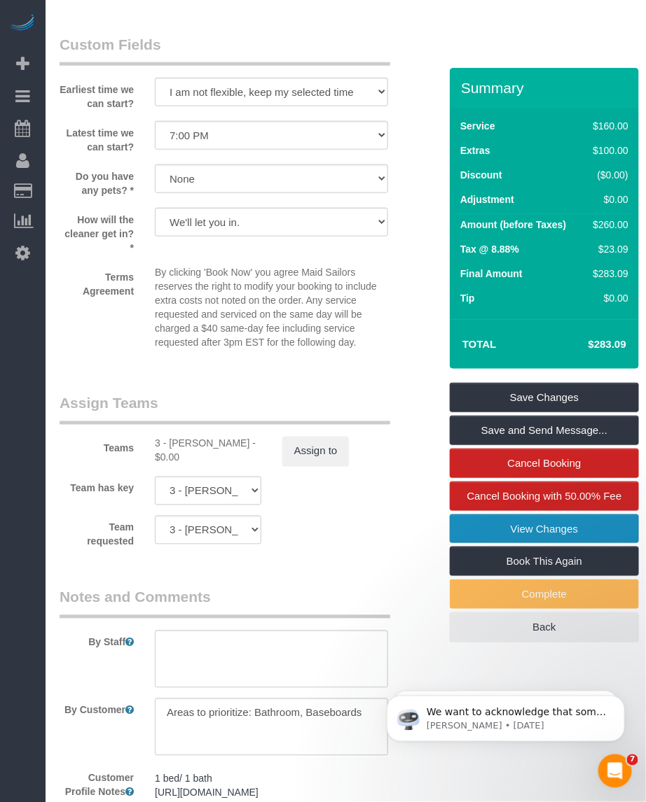
click at [553, 536] on link "View Changes" at bounding box center [544, 529] width 189 height 29
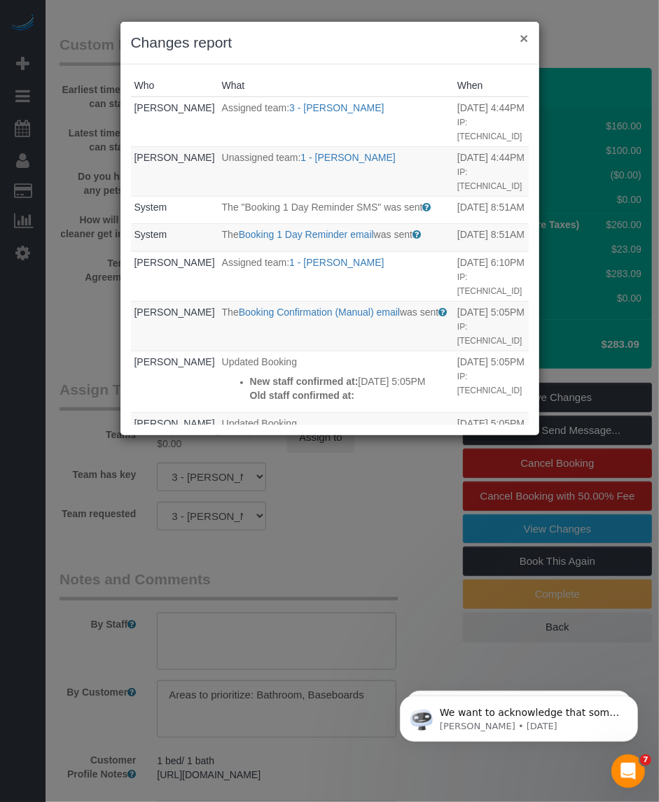
click at [522, 37] on button "×" at bounding box center [524, 38] width 8 height 15
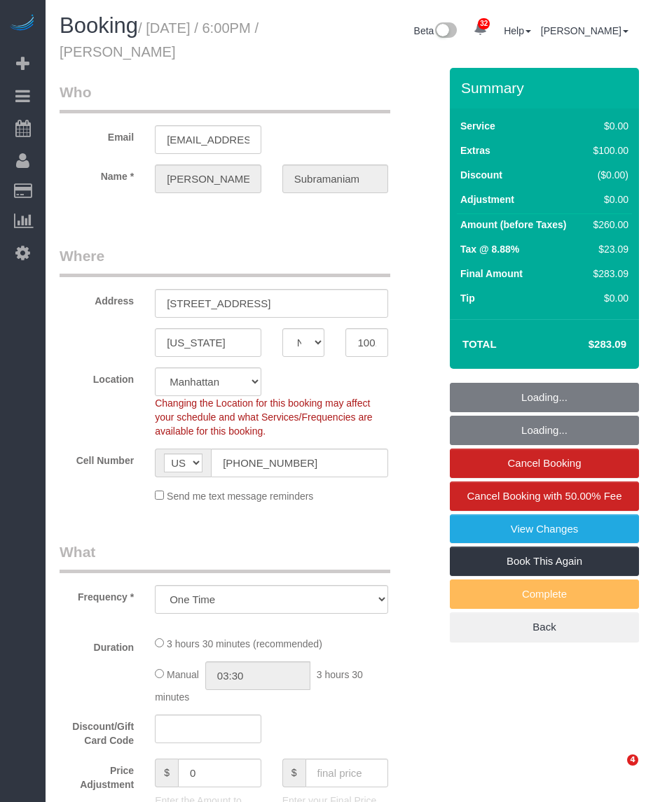
select select "NY"
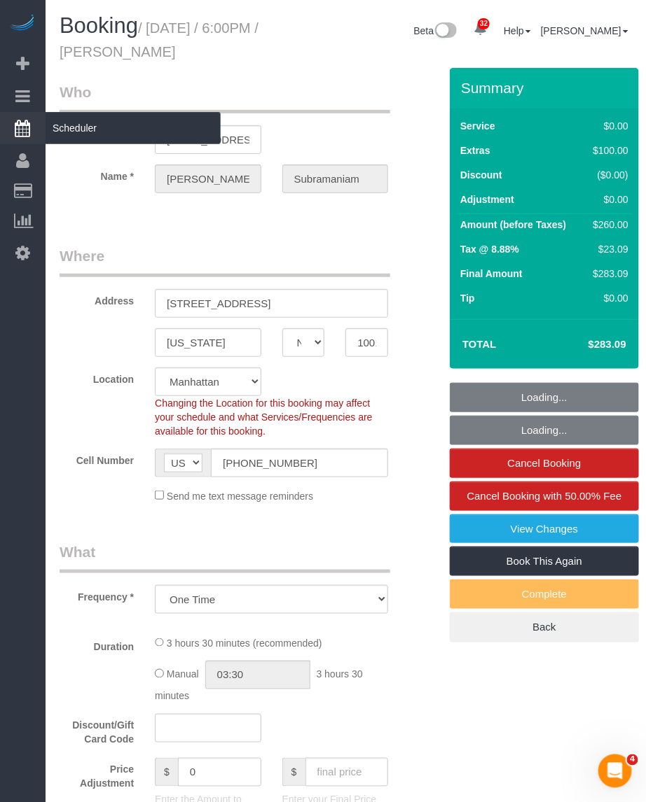
select select "object:919"
select select "string:stripe-pm_1RcxrR4VGloSiKo700FPOoNV"
select select "1"
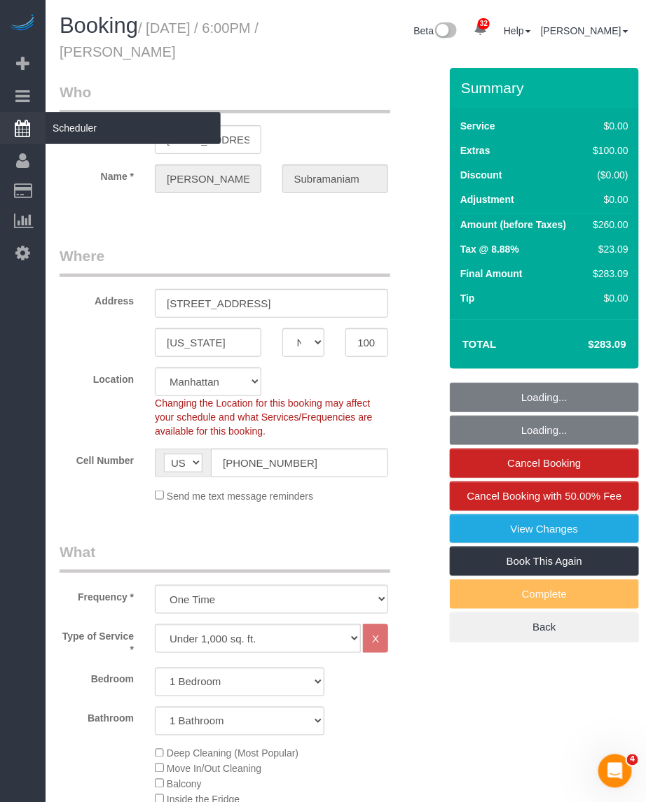
select select "1"
select select "spot1"
select select "number:89"
select select "number:79"
select select "number:15"
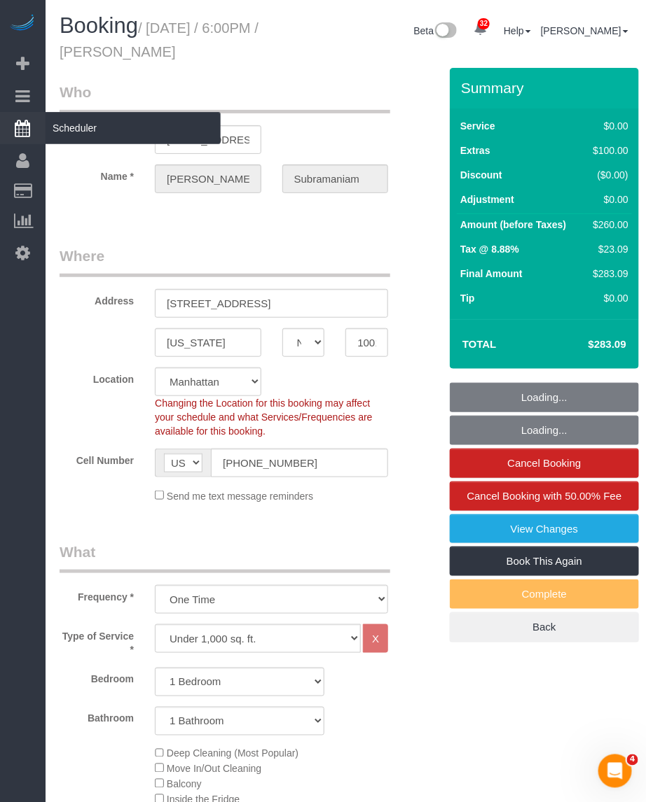
select select "number:5"
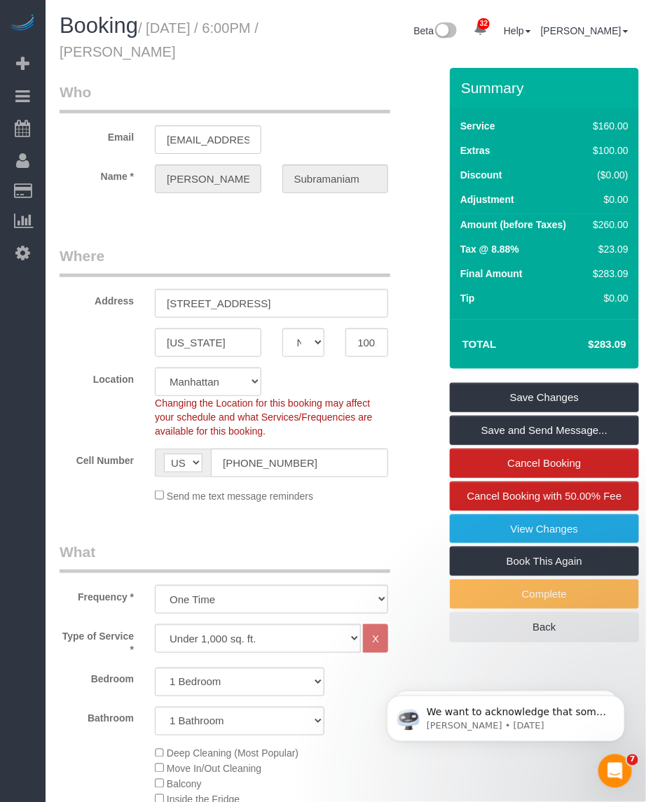
drag, startPoint x: 149, startPoint y: 26, endPoint x: 287, endPoint y: 48, distance: 139.6
click at [287, 48] on div "Booking / October 02, 2025 / 6:00PM / Prashanthi Subramaniam" at bounding box center [172, 41] width 247 height 54
drag, startPoint x: 184, startPoint y: 30, endPoint x: 149, endPoint y: 28, distance: 35.1
click at [183, 30] on small "/ October 02, 2025 / 6:00PM / Prashanthi Subramaniam" at bounding box center [159, 39] width 199 height 39
click at [145, 28] on small "/ October 02, 2025 / 6:00PM / Prashanthi Subramaniam" at bounding box center [159, 39] width 199 height 39
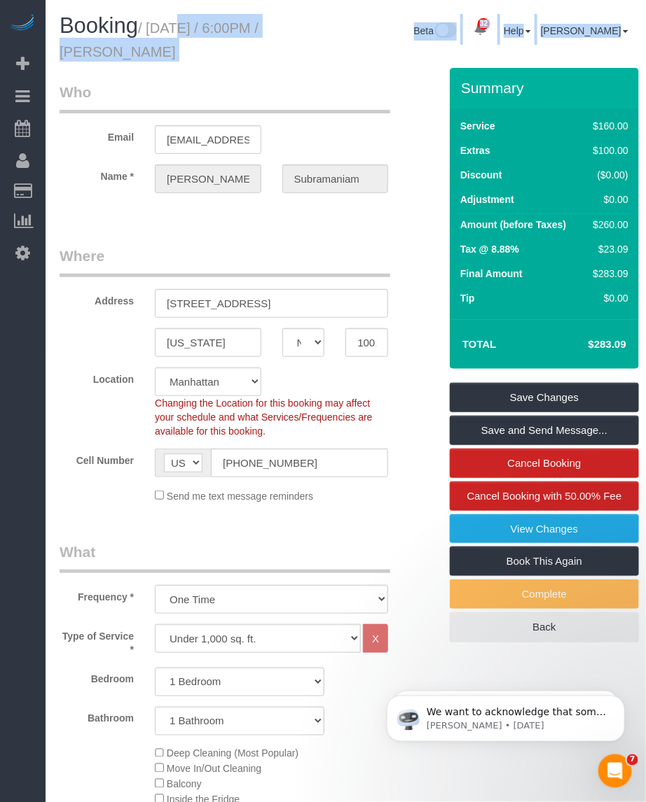
drag, startPoint x: 152, startPoint y: 26, endPoint x: 300, endPoint y: 50, distance: 149.6
click at [300, 50] on div "Booking / October 02, 2025 / 6:00PM / Prashanthi Subramaniam Beta 32 Your Notif…" at bounding box center [345, 41] width 593 height 54
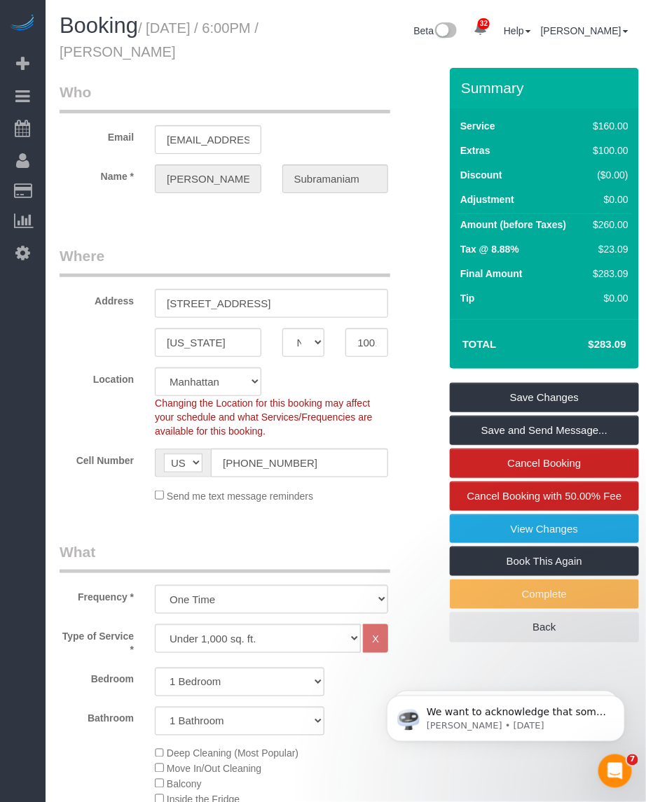
click at [123, 25] on span "Booking" at bounding box center [99, 25] width 78 height 25
drag, startPoint x: 155, startPoint y: 25, endPoint x: 302, endPoint y: 46, distance: 147.8
click at [302, 46] on div "Booking / October 02, 2025 / 6:00PM / Prashanthi Subramaniam Beta 32 Your Notif…" at bounding box center [345, 41] width 593 height 54
copy div "October 02, 2025 / 6:00PM / Prashanthi Subramaniam"
click at [127, 44] on small "/ October 02, 2025 / 6:00PM / Prashanthi Subramaniam" at bounding box center [159, 39] width 199 height 39
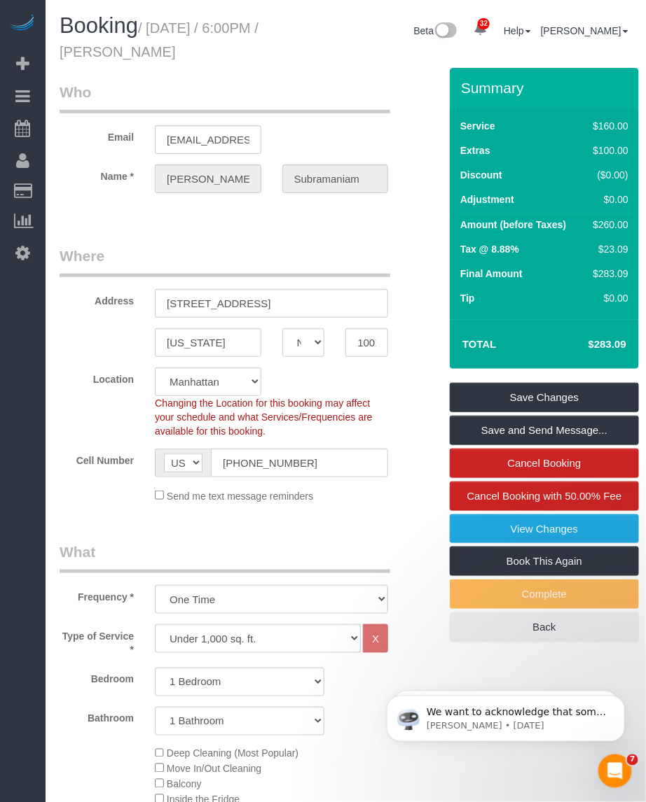
click at [127, 44] on small "/ October 02, 2025 / 6:00PM / Prashanthi Subramaniam" at bounding box center [159, 39] width 199 height 39
click at [156, 47] on small "/ October 02, 2025 / 6:00PM / Prashanthi Subramaniam" at bounding box center [159, 39] width 199 height 39
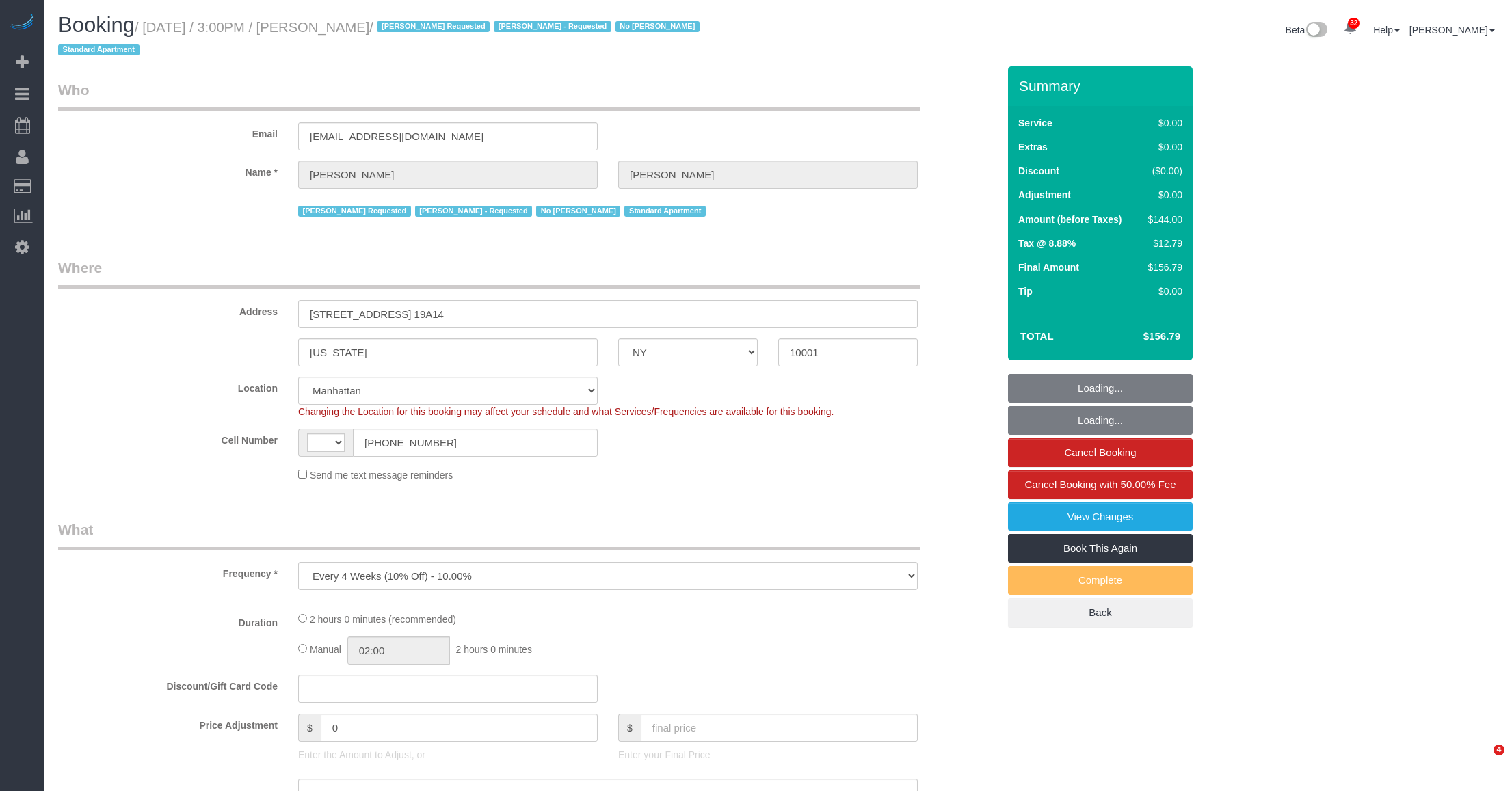
select select "NY"
select select "object:698"
select select "string:[GEOGRAPHIC_DATA]"
select select "string:stripe-pm_1RTwsW4VGloSiKo7Xo9CQ1gS"
select select "1"
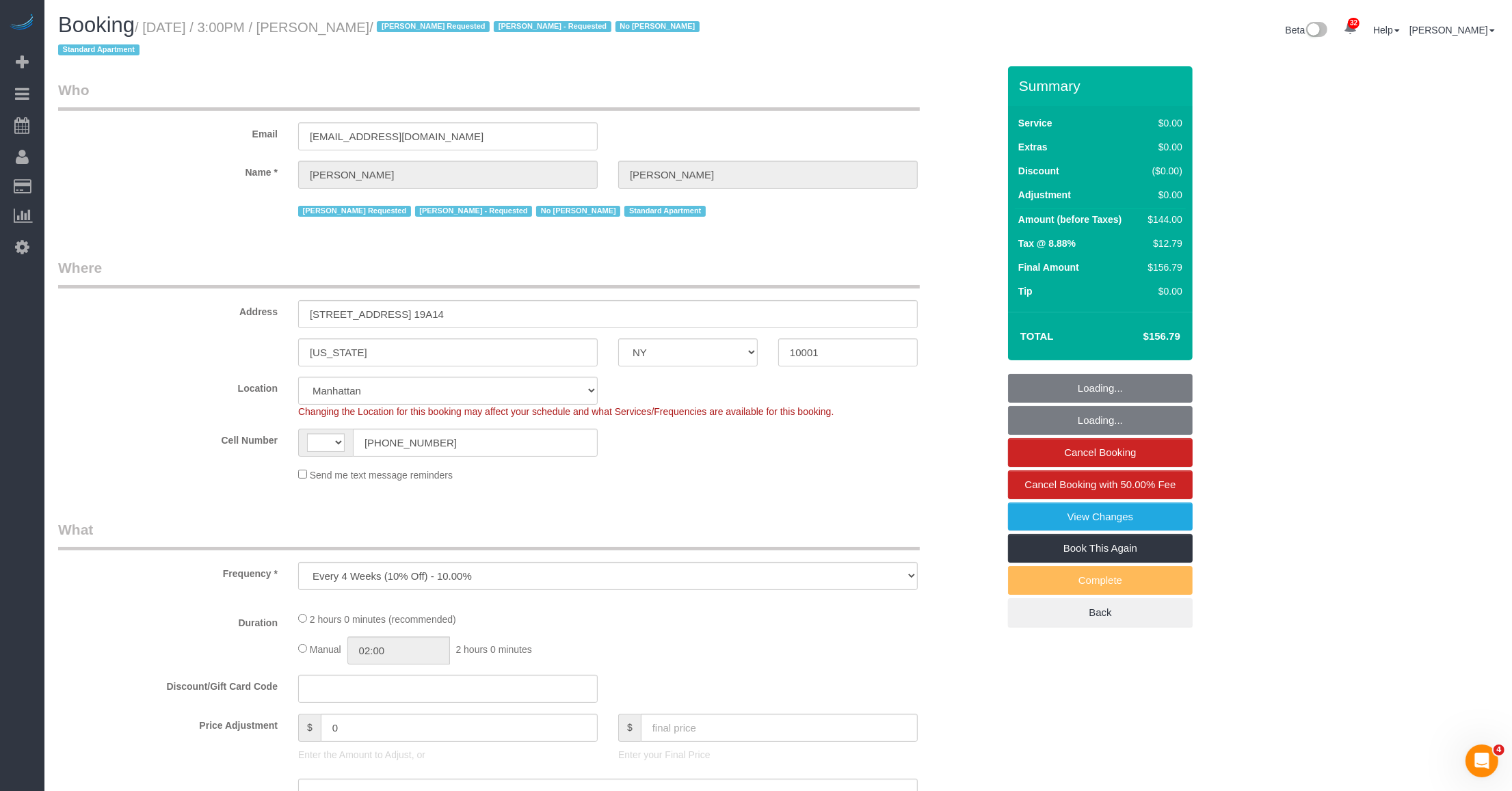
select select "spot1"
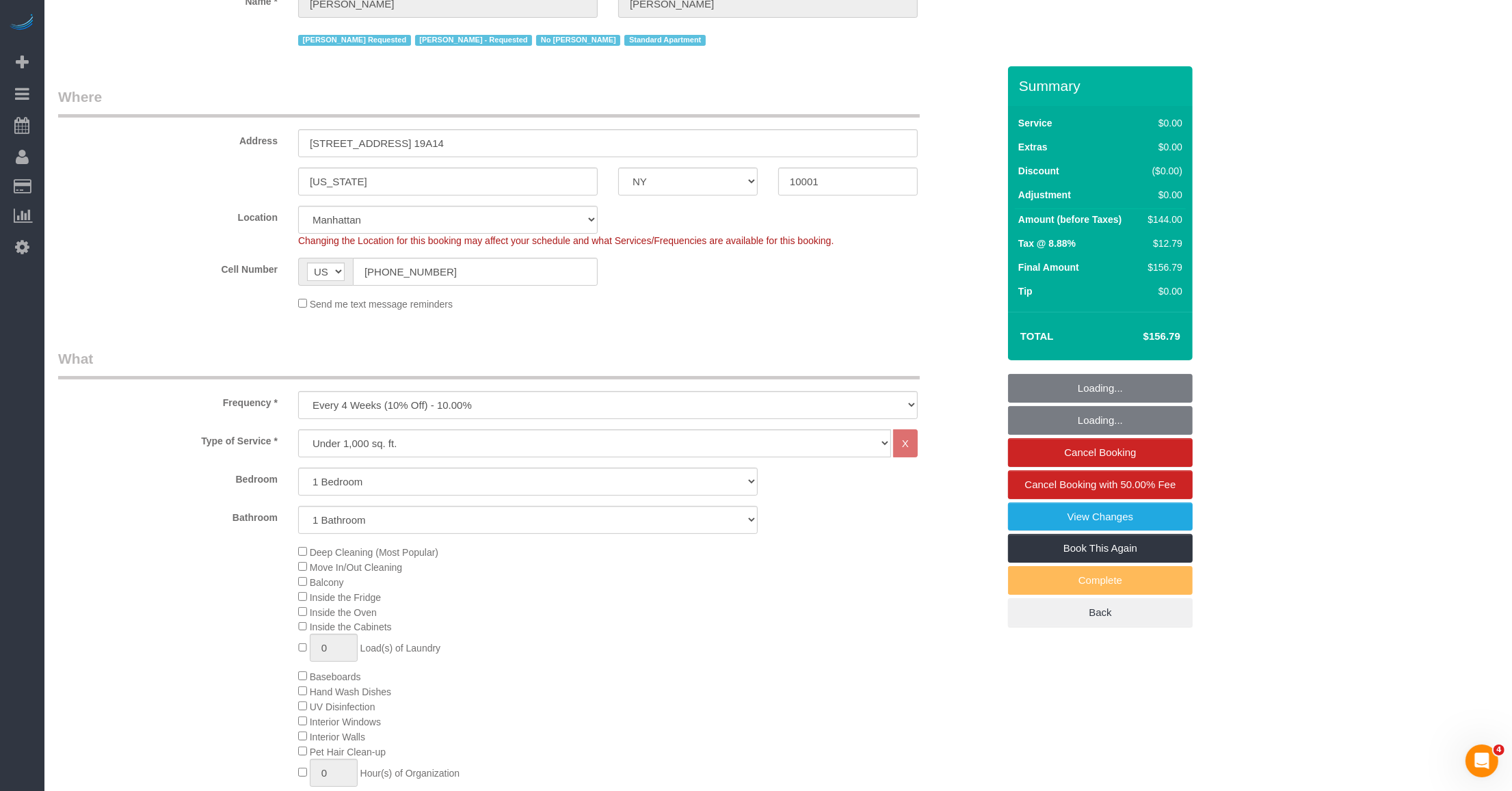
select select "number:89"
select select "number:90"
select select "number:15"
select select "number:5"
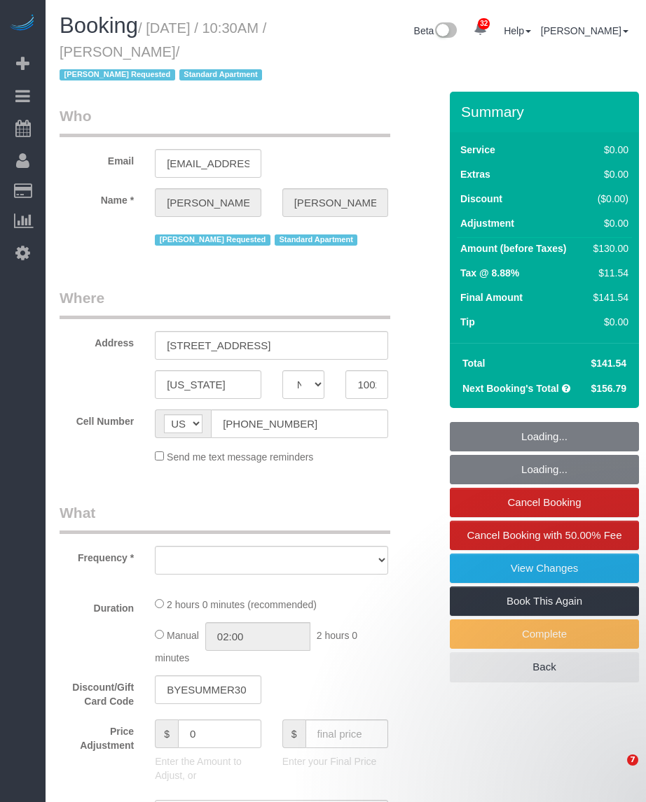
select select "NY"
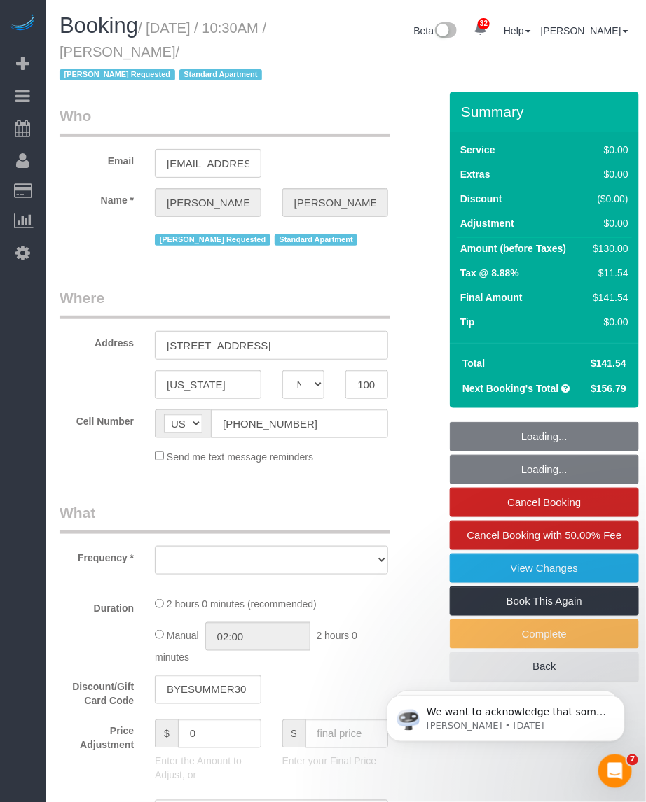
select select "string:stripe-pm_1RBOpX4VGloSiKo7HdazYjsJ"
select select "1"
select select "number:89"
select select "number:90"
select select "number:15"
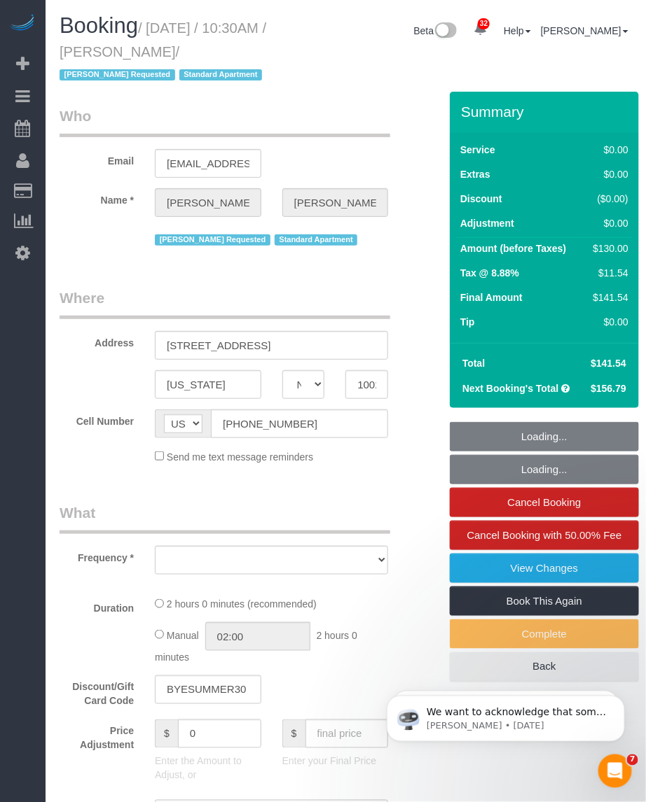
select select "number:5"
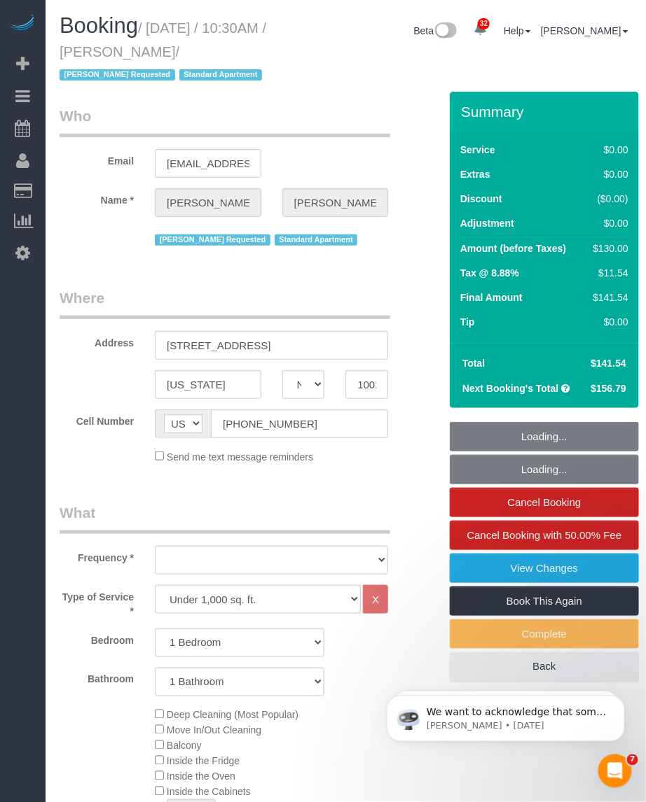
select select "object:1080"
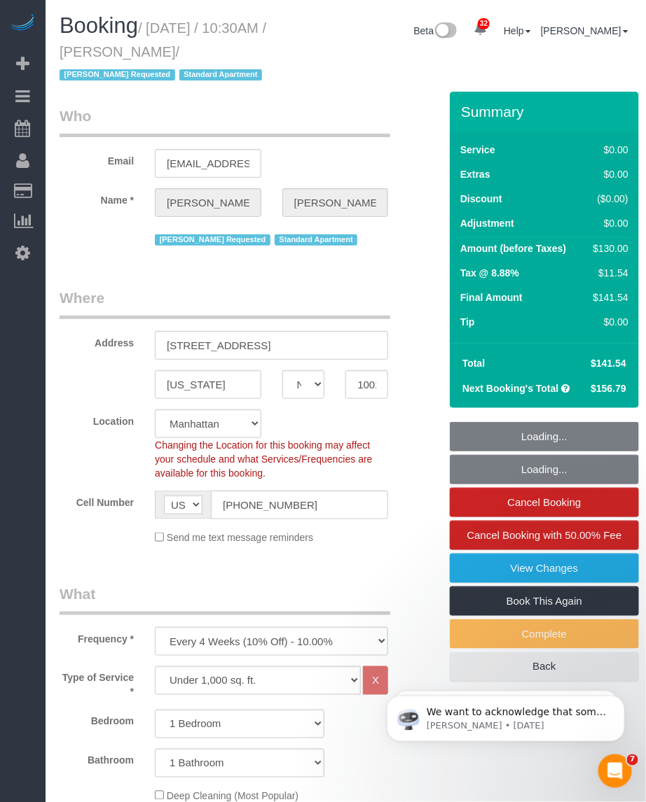
select select "1"
select select "object:1516"
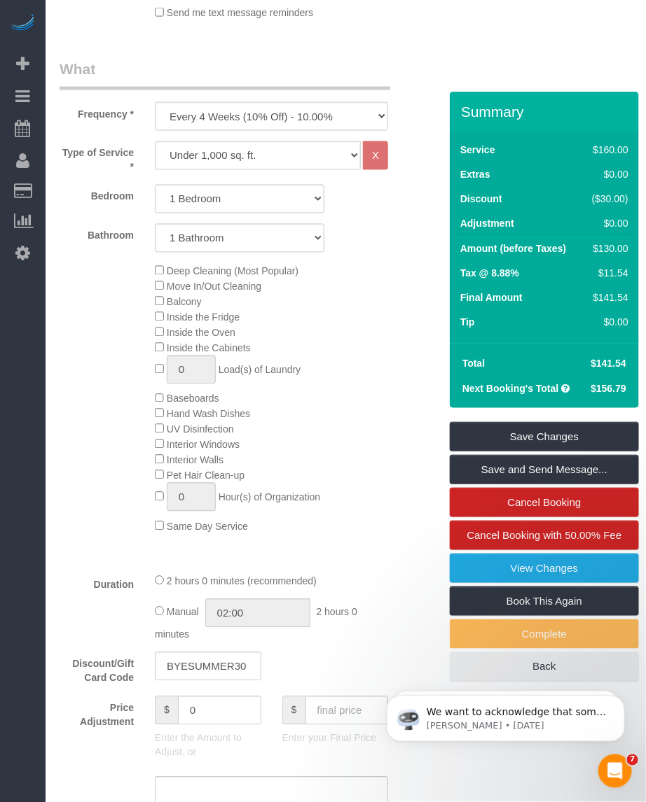
scroll to position [700, 0]
